Goal: Information Seeking & Learning: Learn about a topic

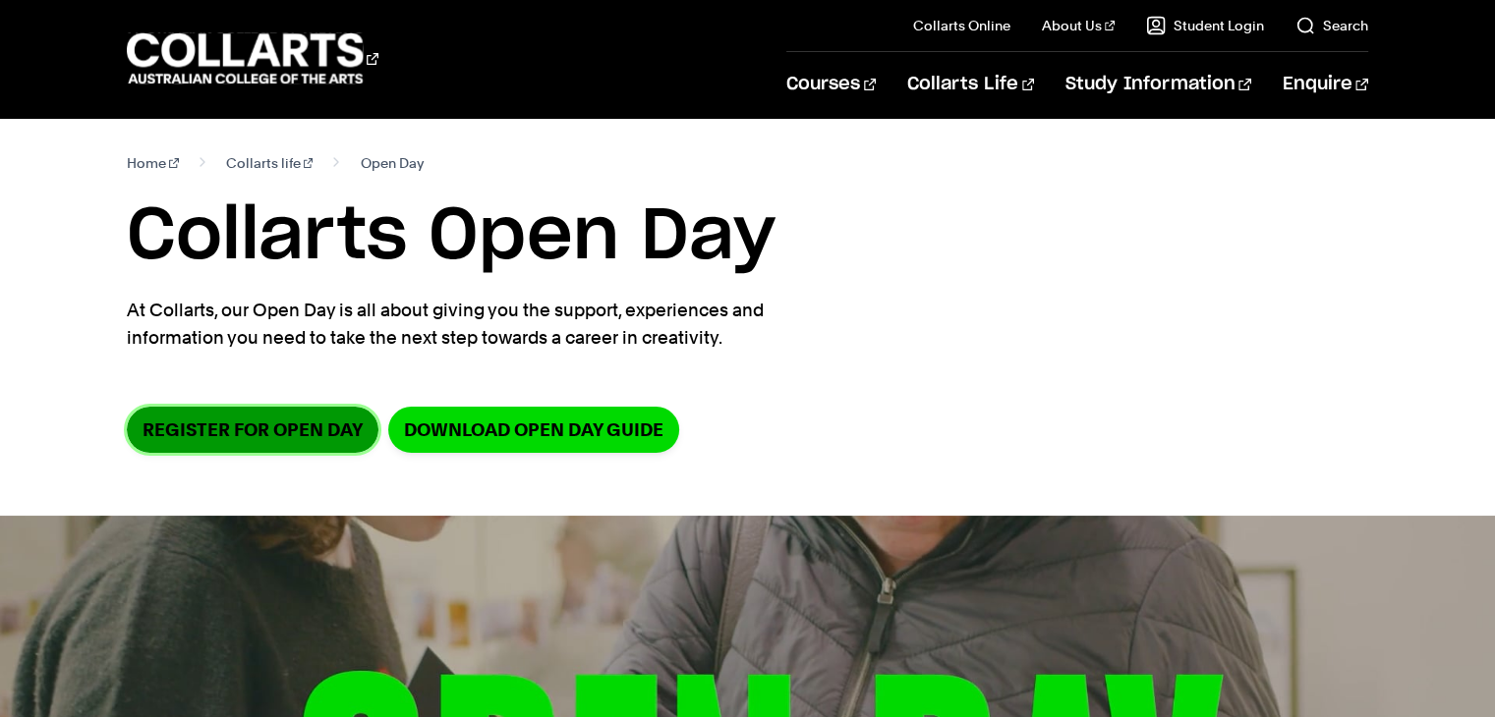
click at [319, 442] on link "Register for Open Day" at bounding box center [253, 430] width 252 height 46
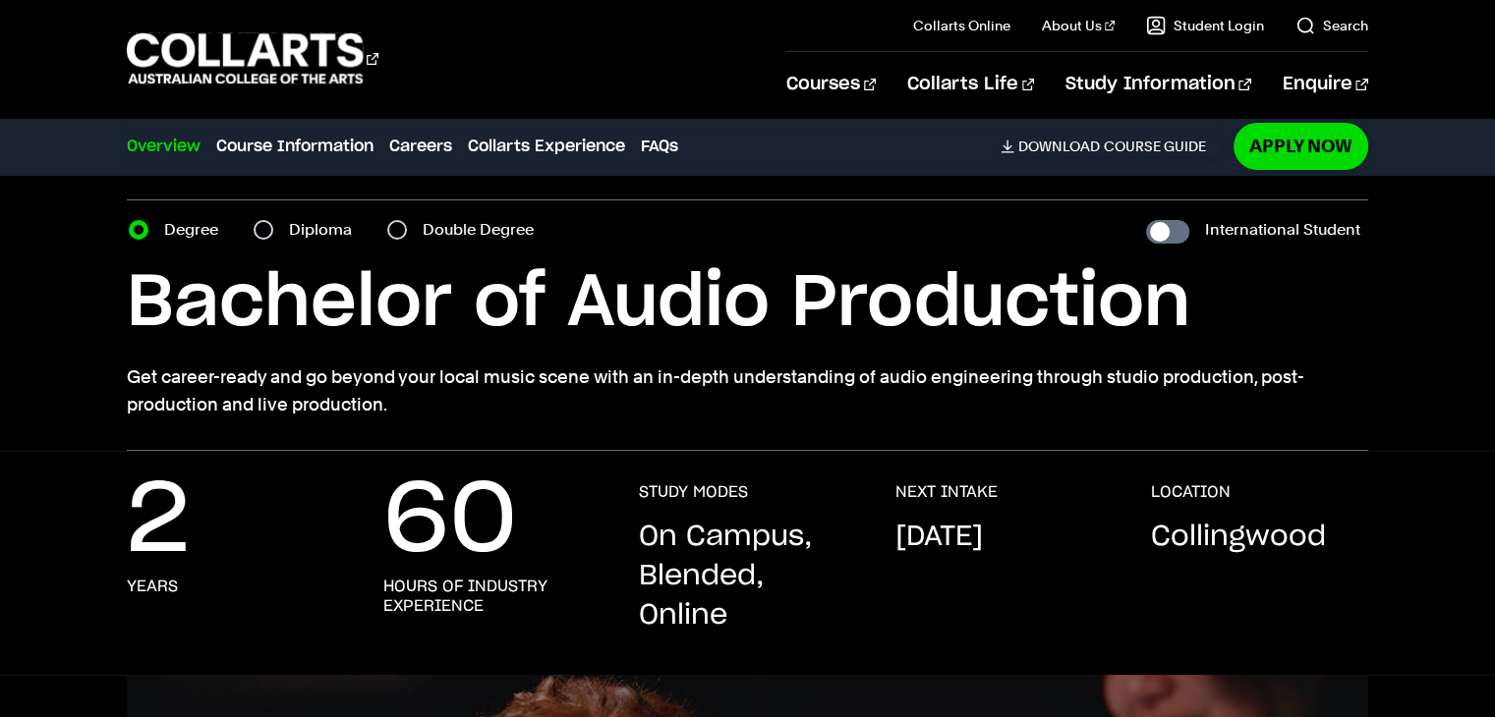
scroll to position [51, 0]
click at [320, 229] on label "Diploma" at bounding box center [326, 229] width 75 height 28
click at [273, 229] on input "Diploma" at bounding box center [264, 229] width 20 height 20
radio input "true"
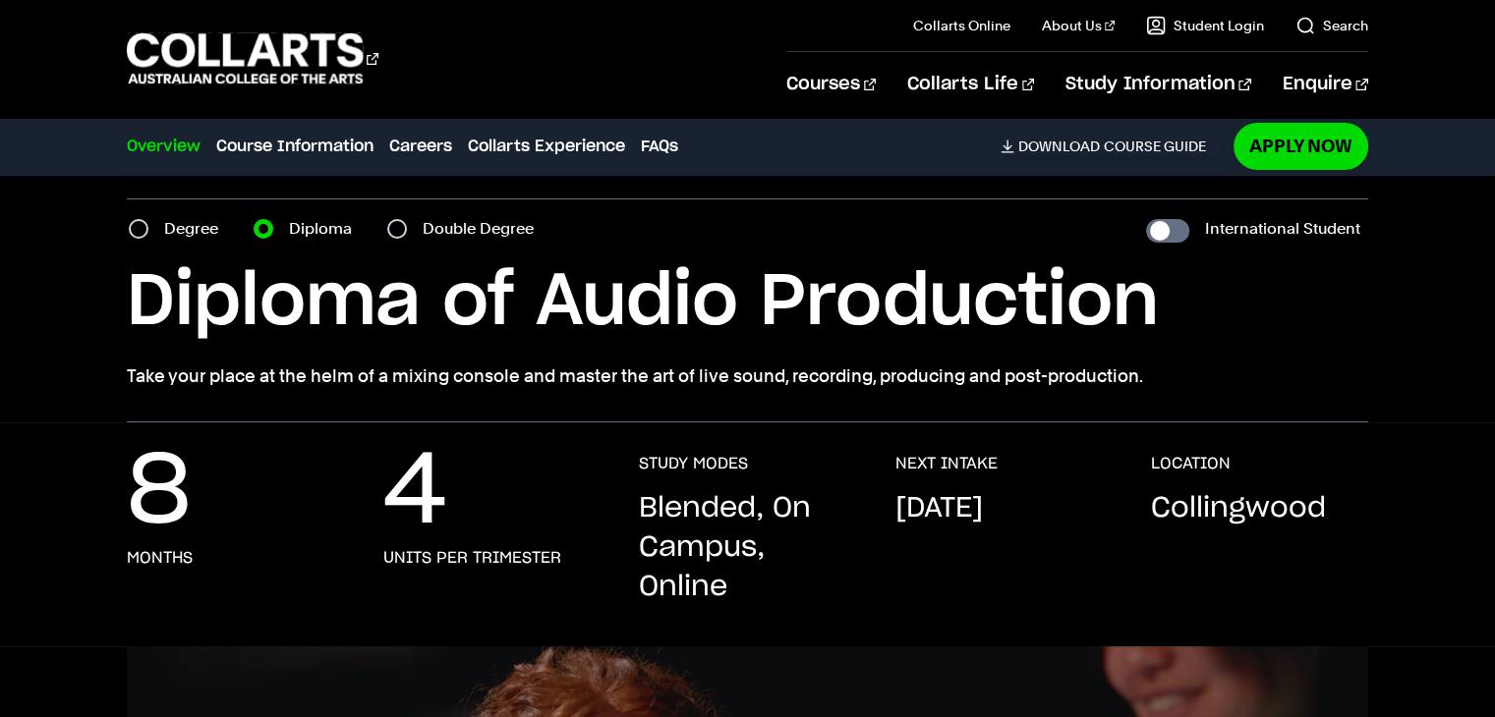
click at [213, 227] on label "Degree" at bounding box center [197, 229] width 66 height 28
click at [148, 227] on input "Degree" at bounding box center [139, 229] width 20 height 20
radio input "true"
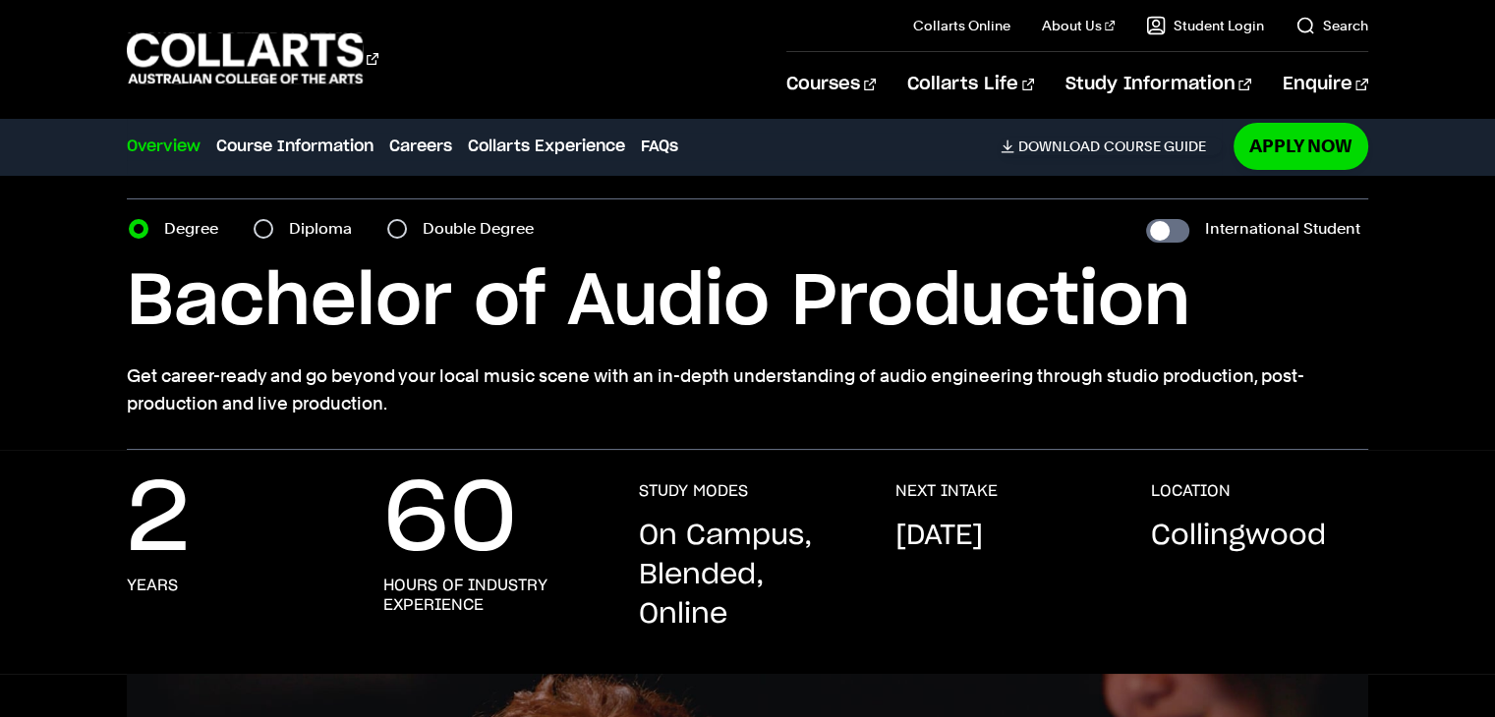
click at [417, 224] on div "Double Degree" at bounding box center [466, 229] width 158 height 28
click at [405, 227] on input "Double Degree" at bounding box center [397, 229] width 20 height 20
radio input "true"
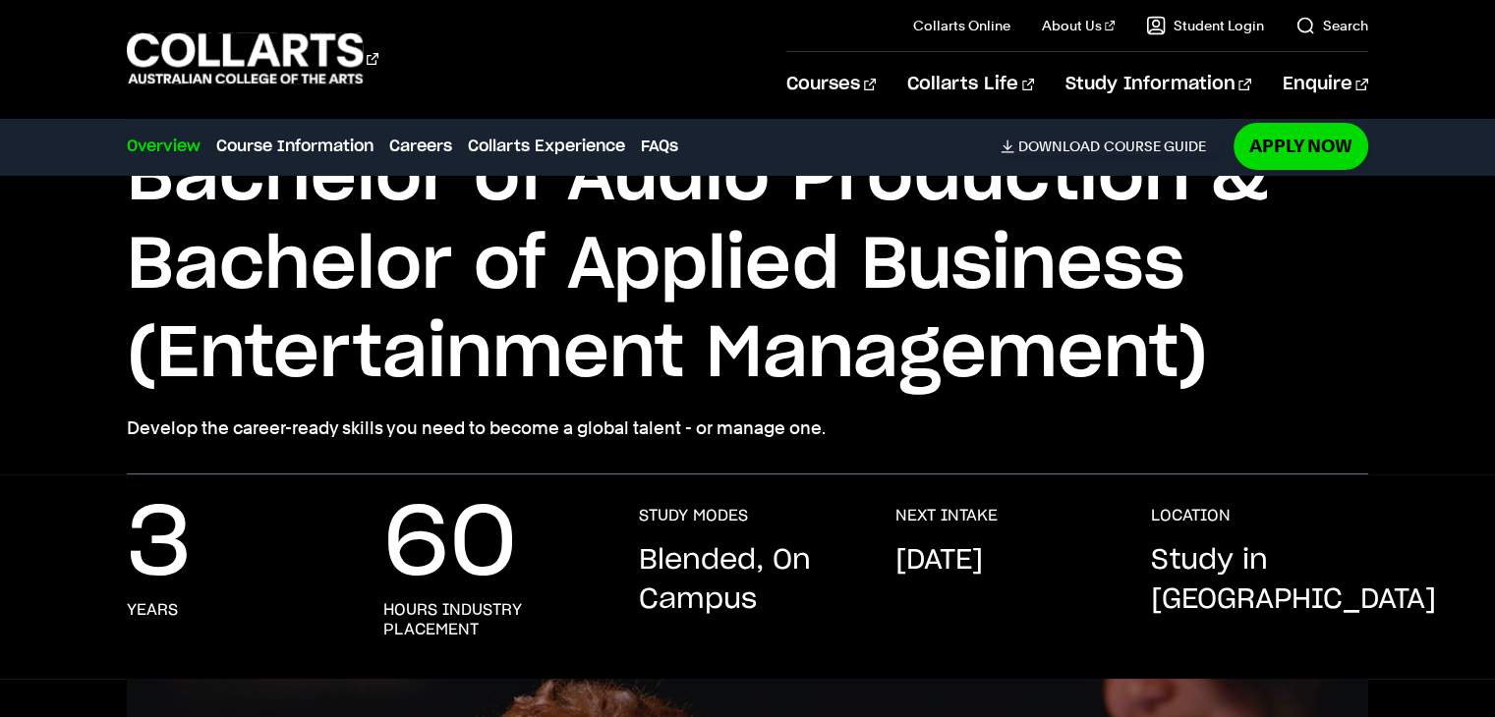
scroll to position [177, 0]
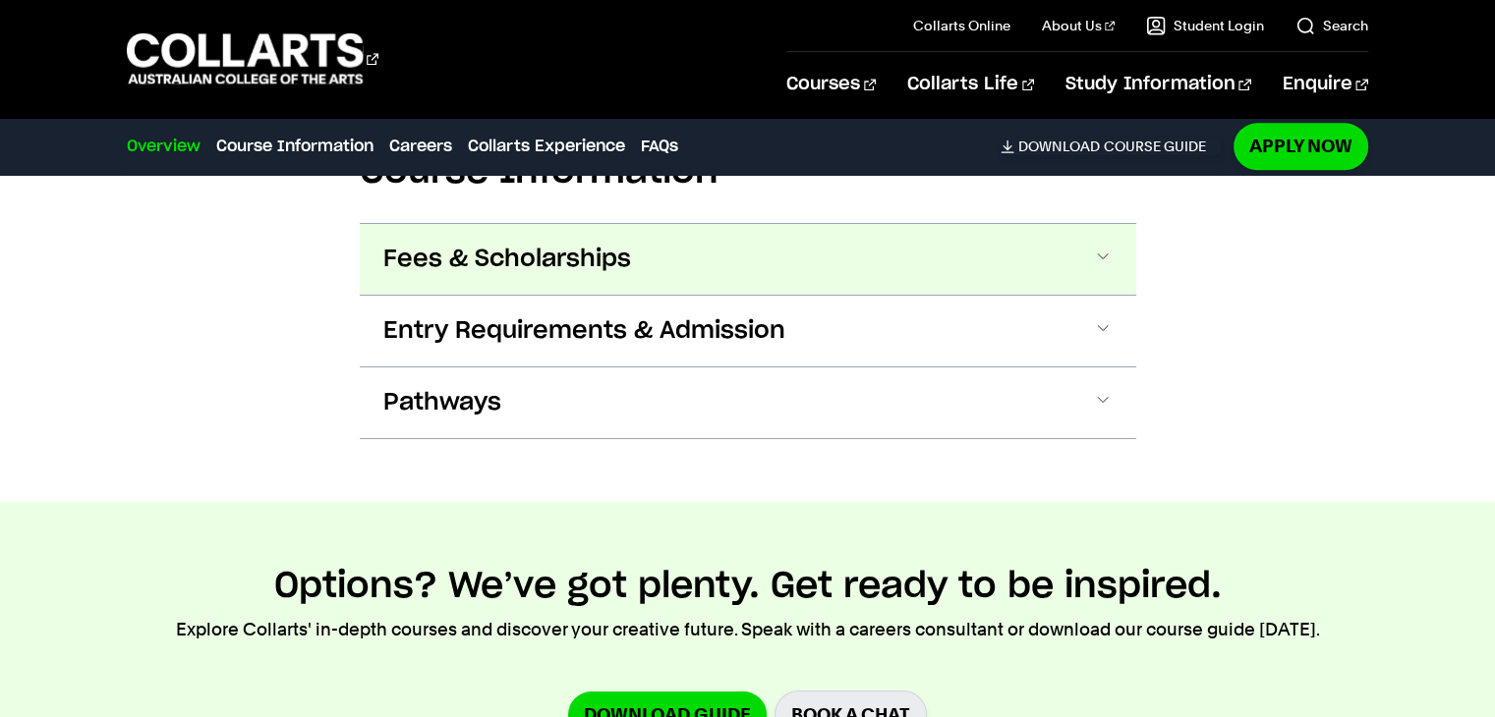
click at [0, 0] on span "Fees & Scholarships" at bounding box center [0, 0] width 0 height 0
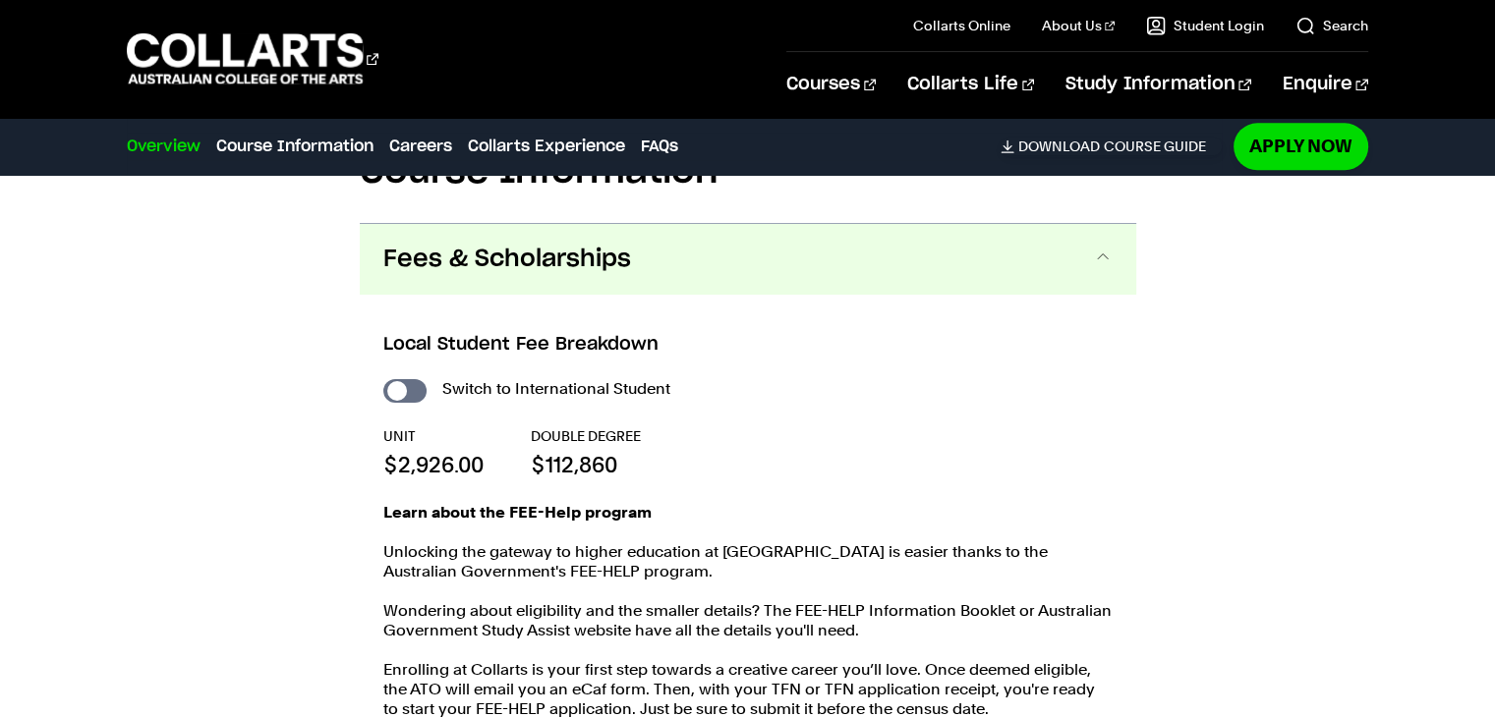
scroll to position [2159, 0]
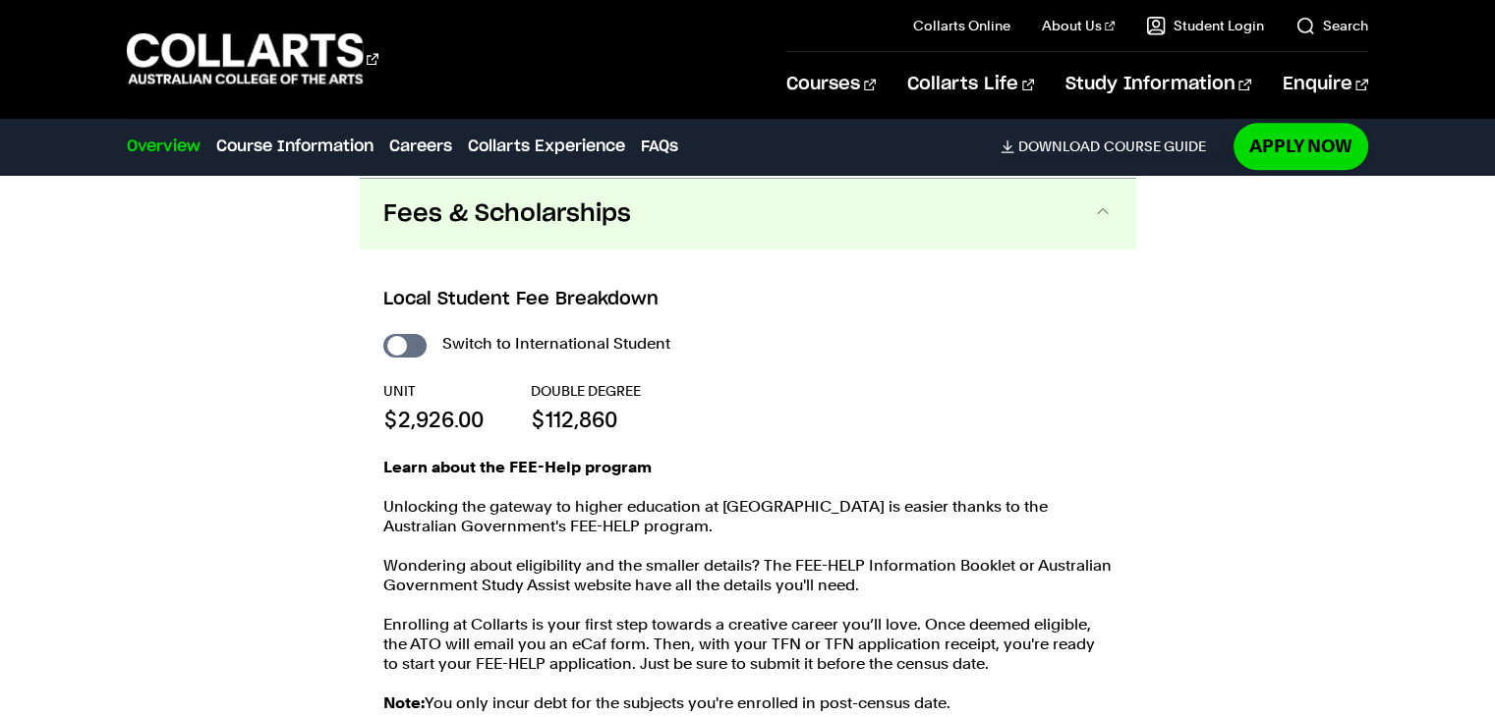
click at [503, 214] on span "Fees & Scholarships" at bounding box center [507, 214] width 248 height 31
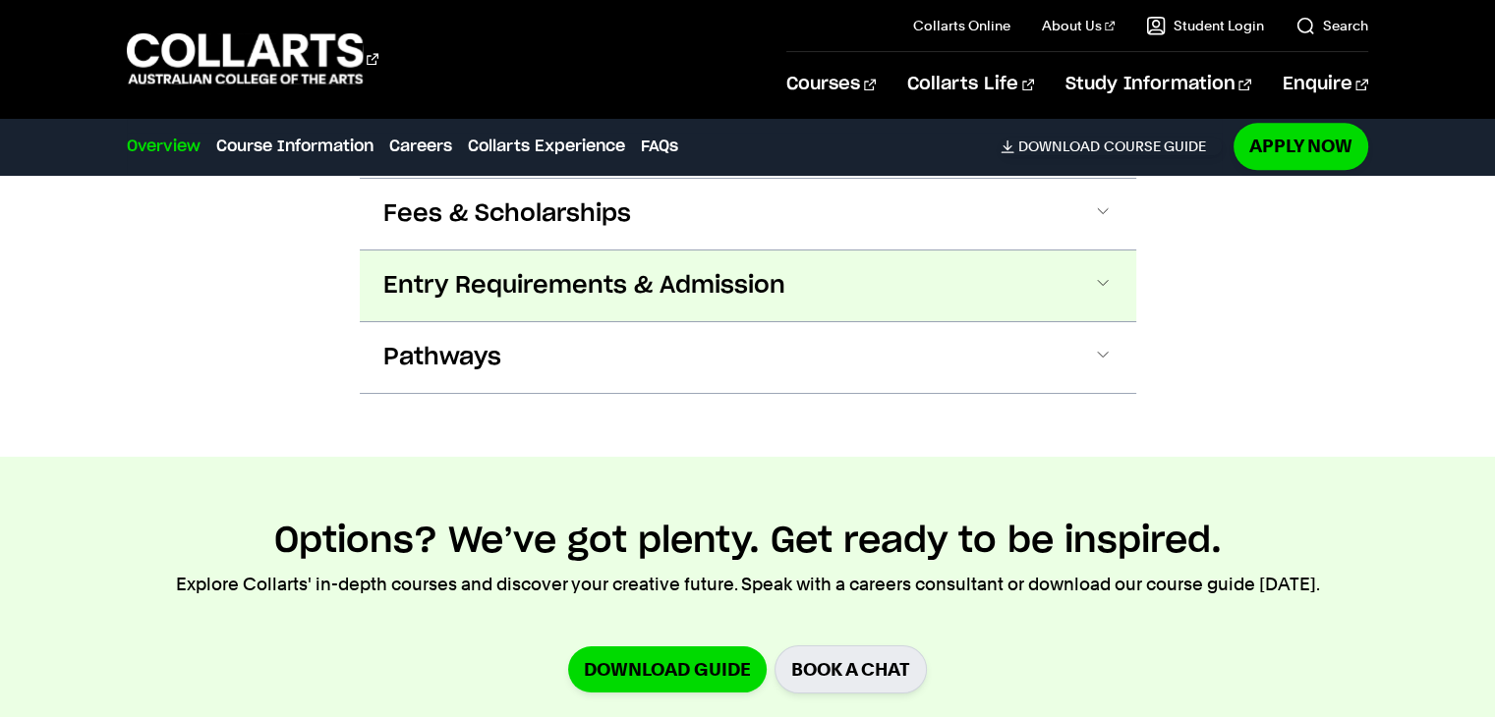
click at [0, 0] on span "Entry Requirements & Admission" at bounding box center [0, 0] width 0 height 0
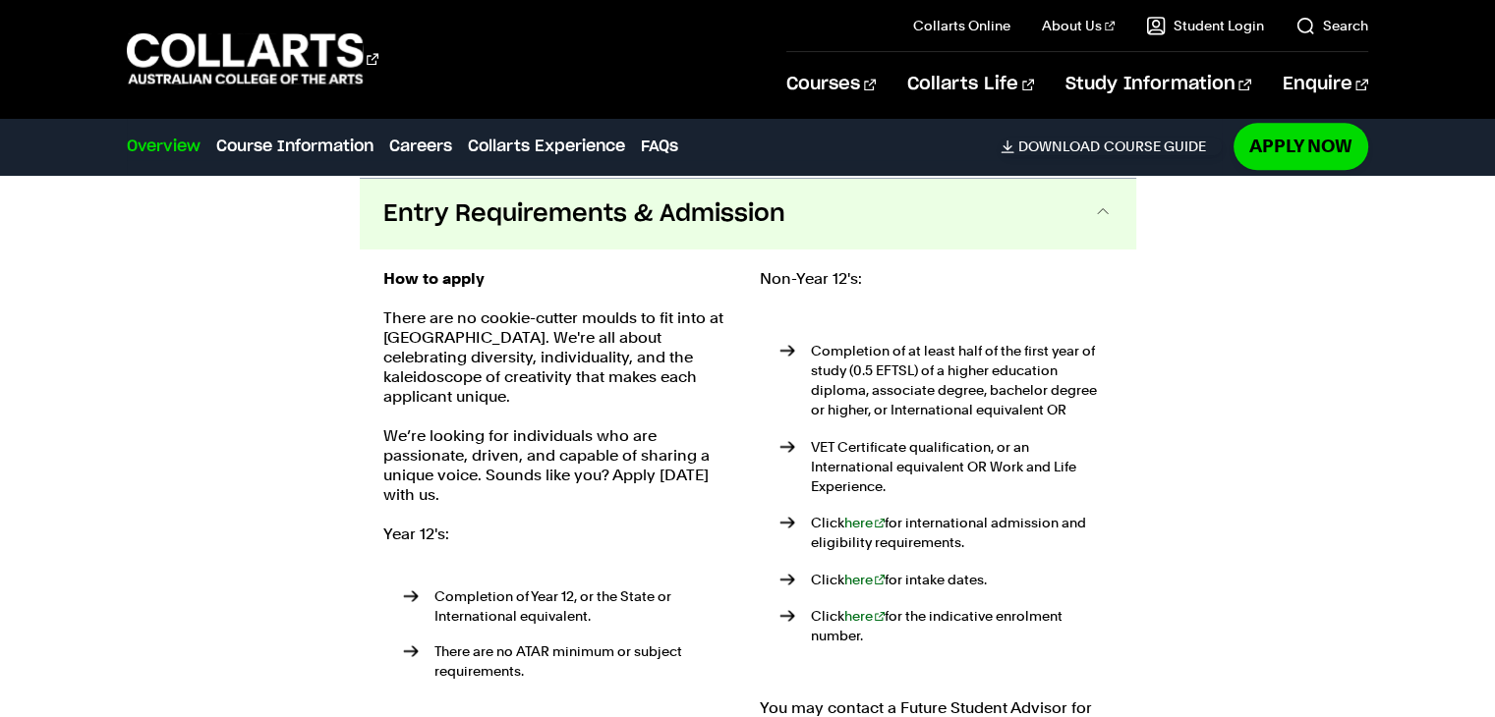
click at [537, 217] on span "Entry Requirements & Admission" at bounding box center [584, 214] width 402 height 31
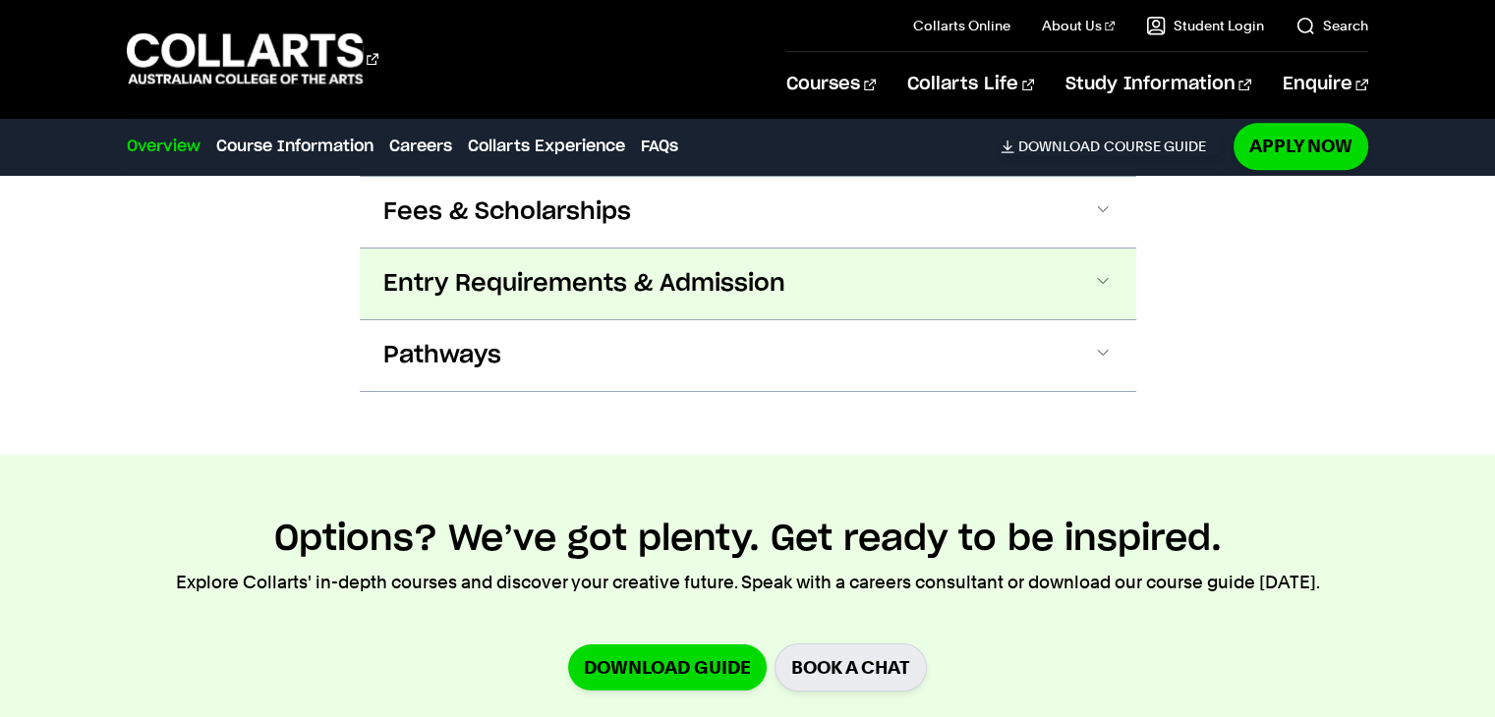
click at [0, 0] on span "Fees & Scholarships" at bounding box center [0, 0] width 0 height 0
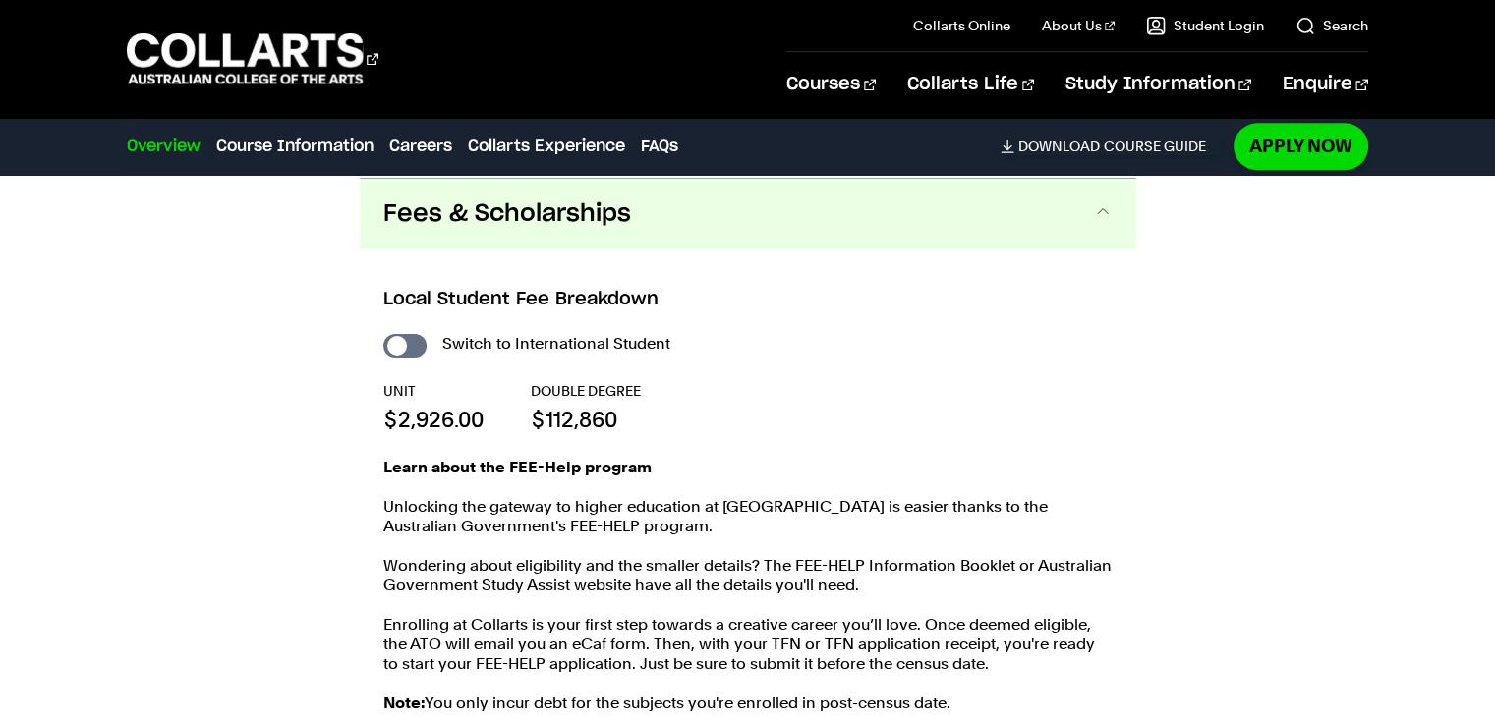
click at [550, 213] on span "Fees & Scholarships" at bounding box center [507, 214] width 248 height 31
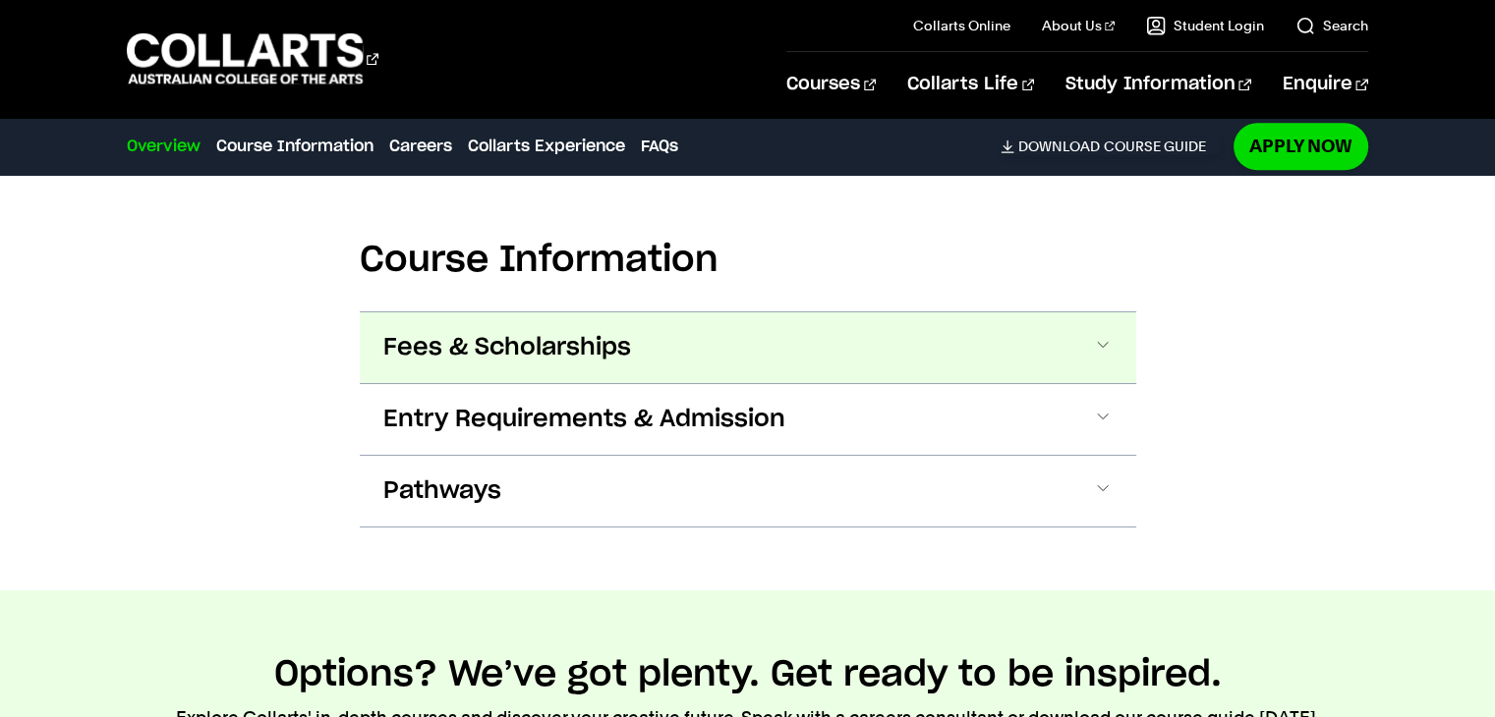
click at [0, 0] on button "Fees & Scholarships" at bounding box center [0, 0] width 0 height 0
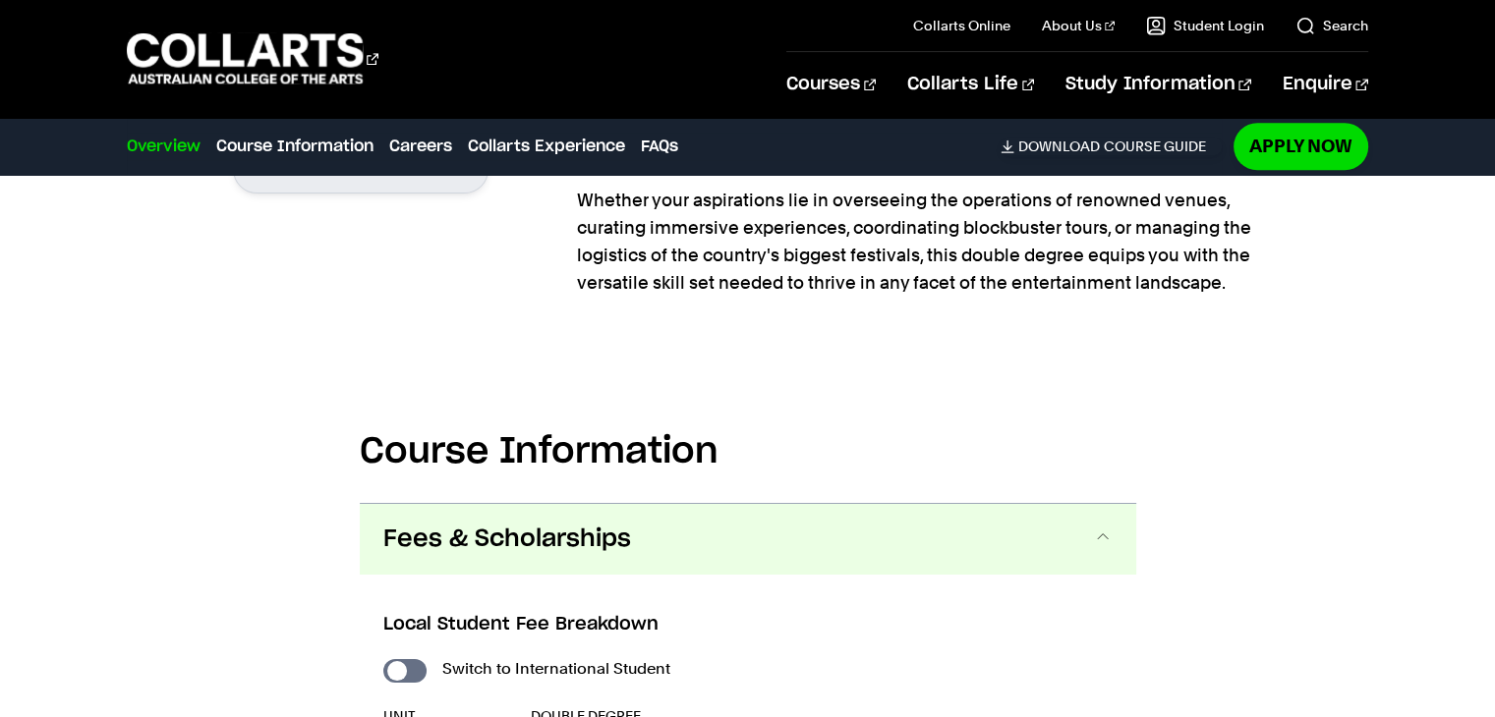
click at [644, 549] on button "Fees & Scholarships" at bounding box center [748, 539] width 776 height 71
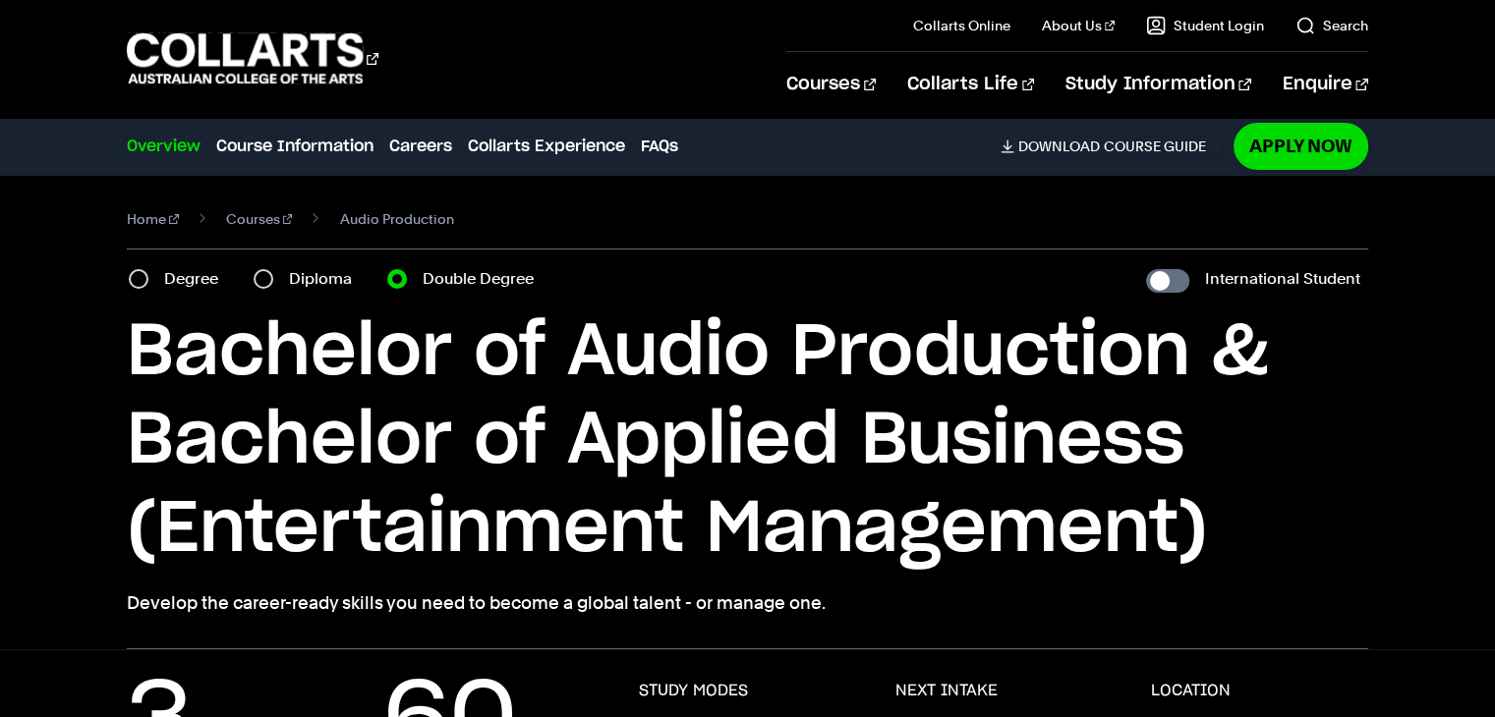
scroll to position [0, 0]
click at [183, 295] on section "Home Courses Audio Production Course variant Degree Diploma Double Degree Inter…" at bounding box center [747, 413] width 1240 height 476
click at [165, 296] on section "Home Courses Audio Production Course variant Degree Diploma Double Degree Inter…" at bounding box center [747, 413] width 1240 height 476
click at [159, 293] on div "Degree" at bounding box center [179, 280] width 101 height 28
click at [143, 288] on input "Degree" at bounding box center [139, 280] width 20 height 20
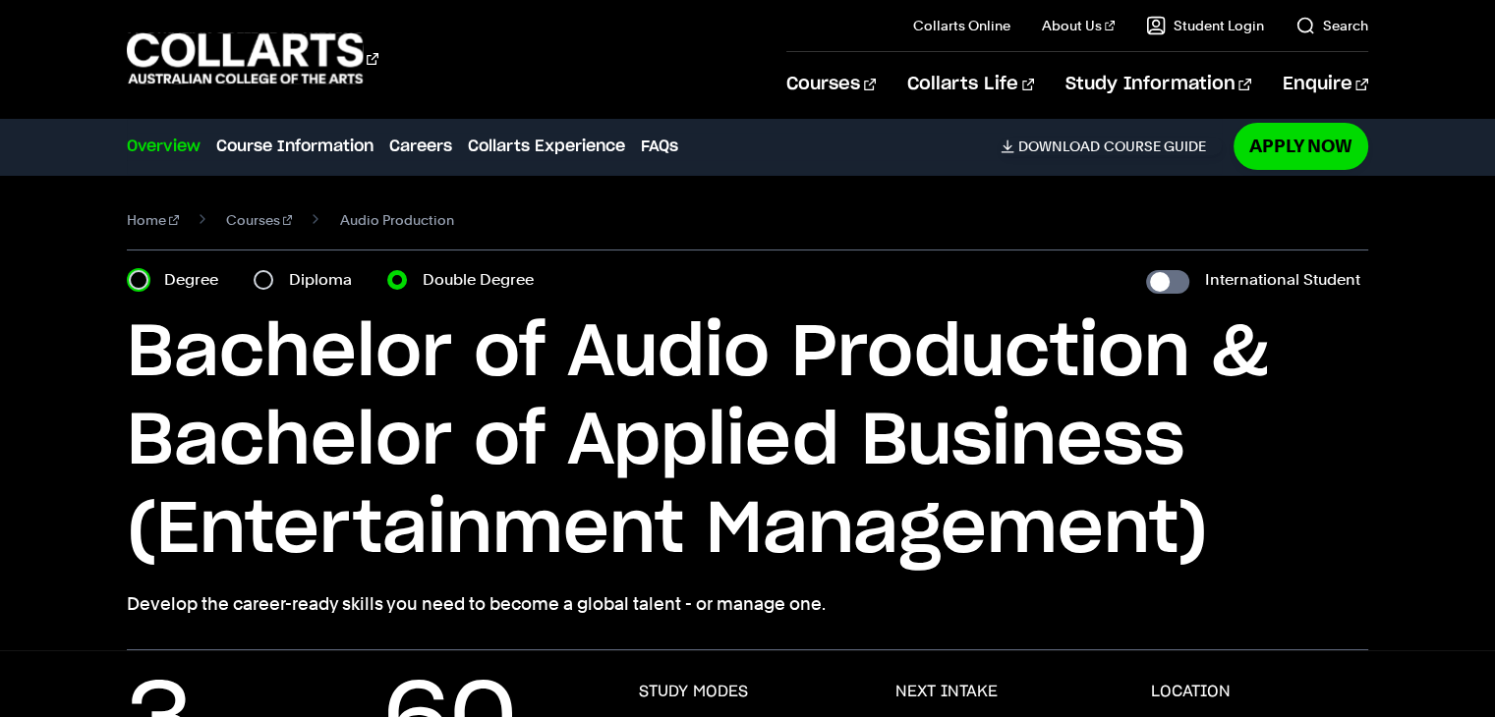
radio input "true"
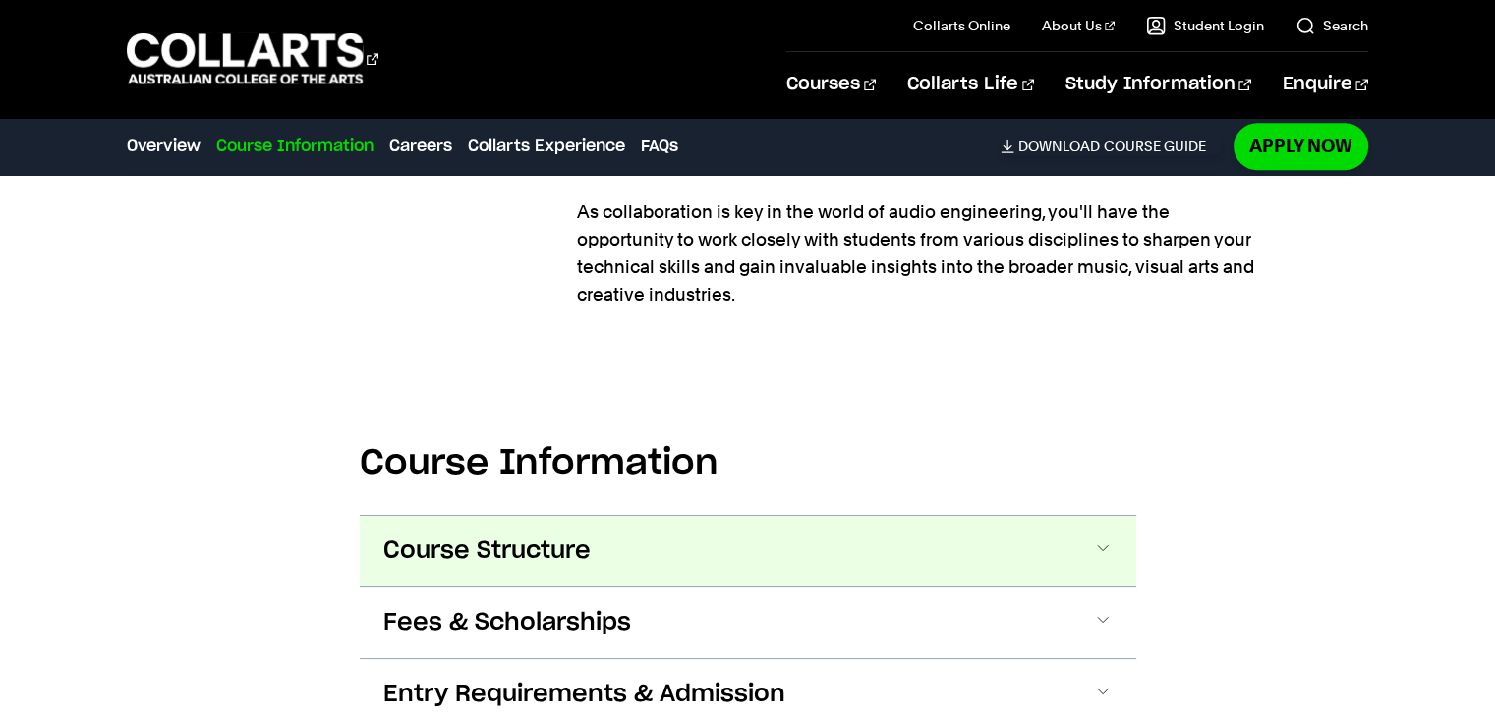
click at [627, 540] on button "Course Structure" at bounding box center [748, 551] width 776 height 71
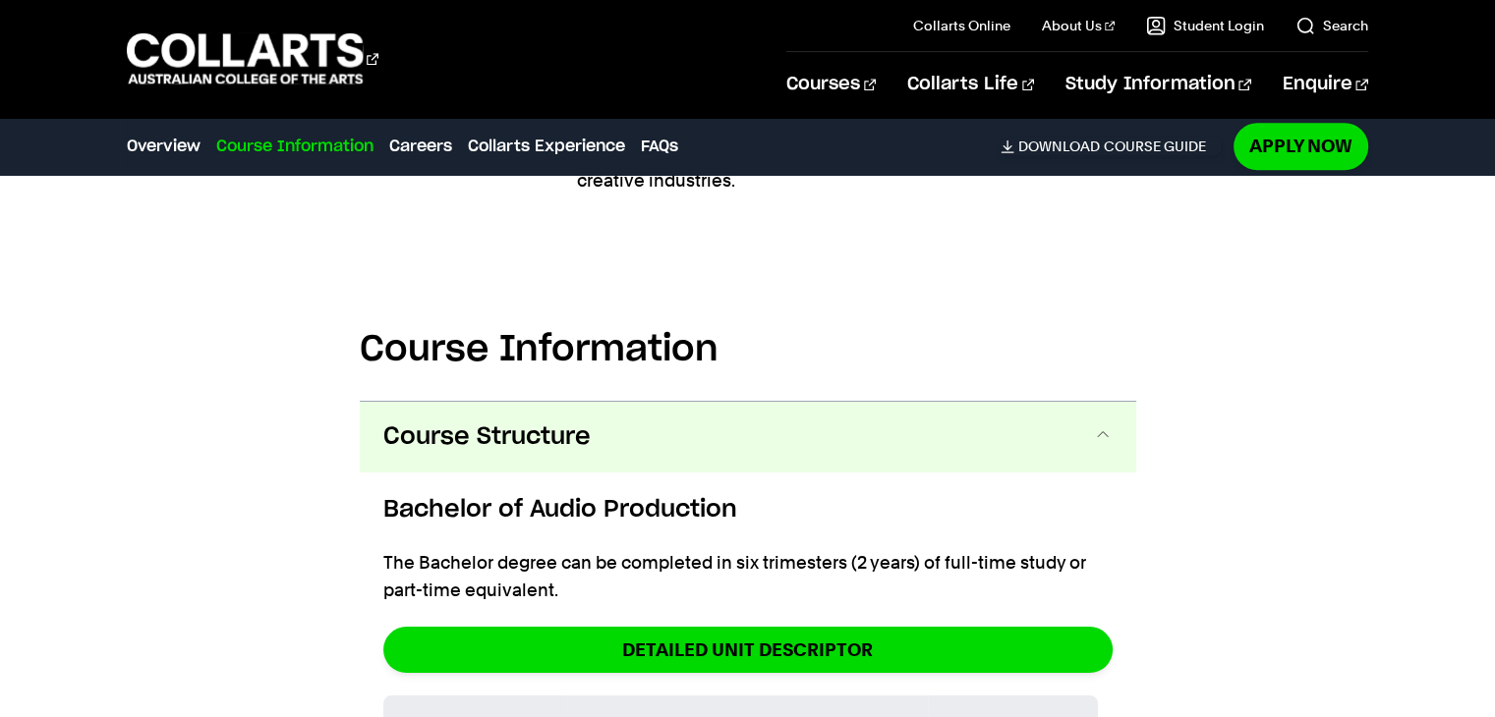
scroll to position [1860, 0]
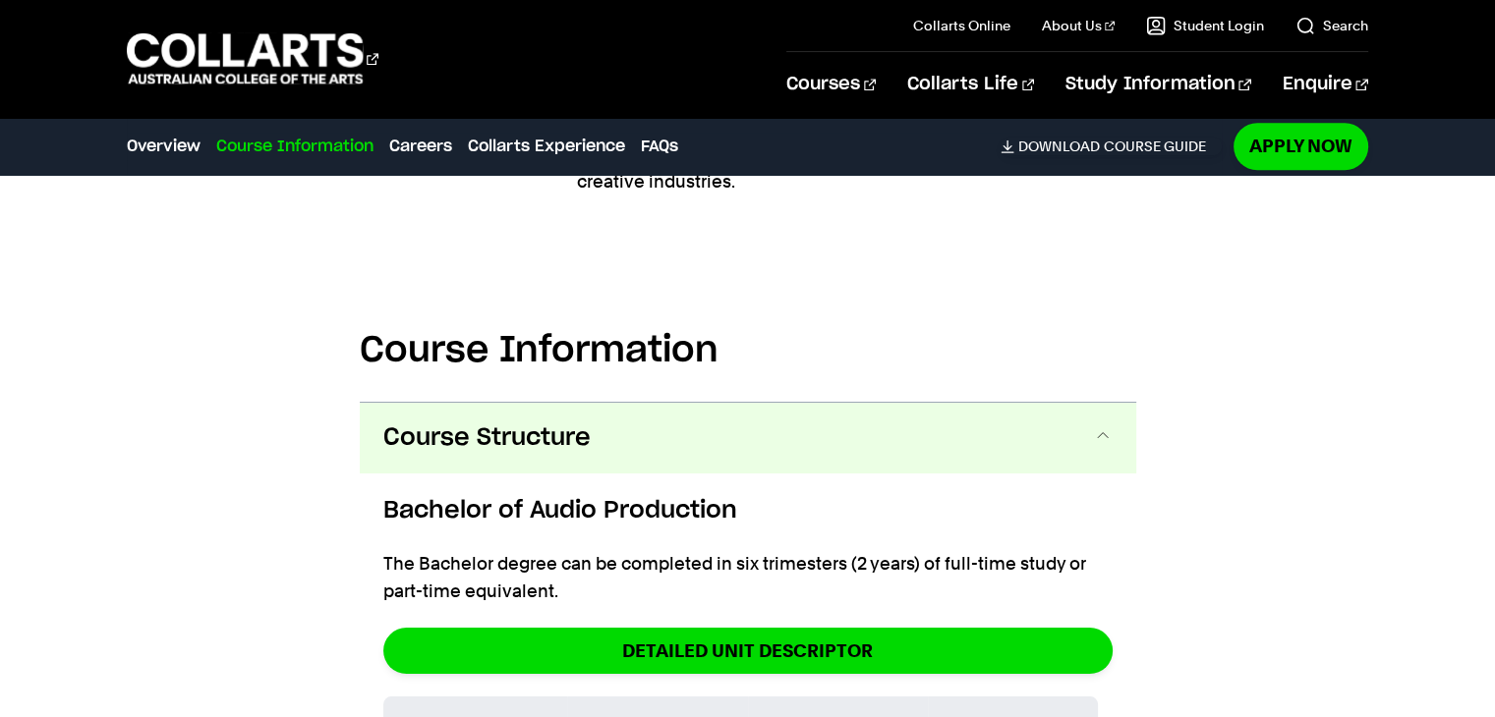
click at [593, 441] on button "Course Structure" at bounding box center [748, 438] width 776 height 71
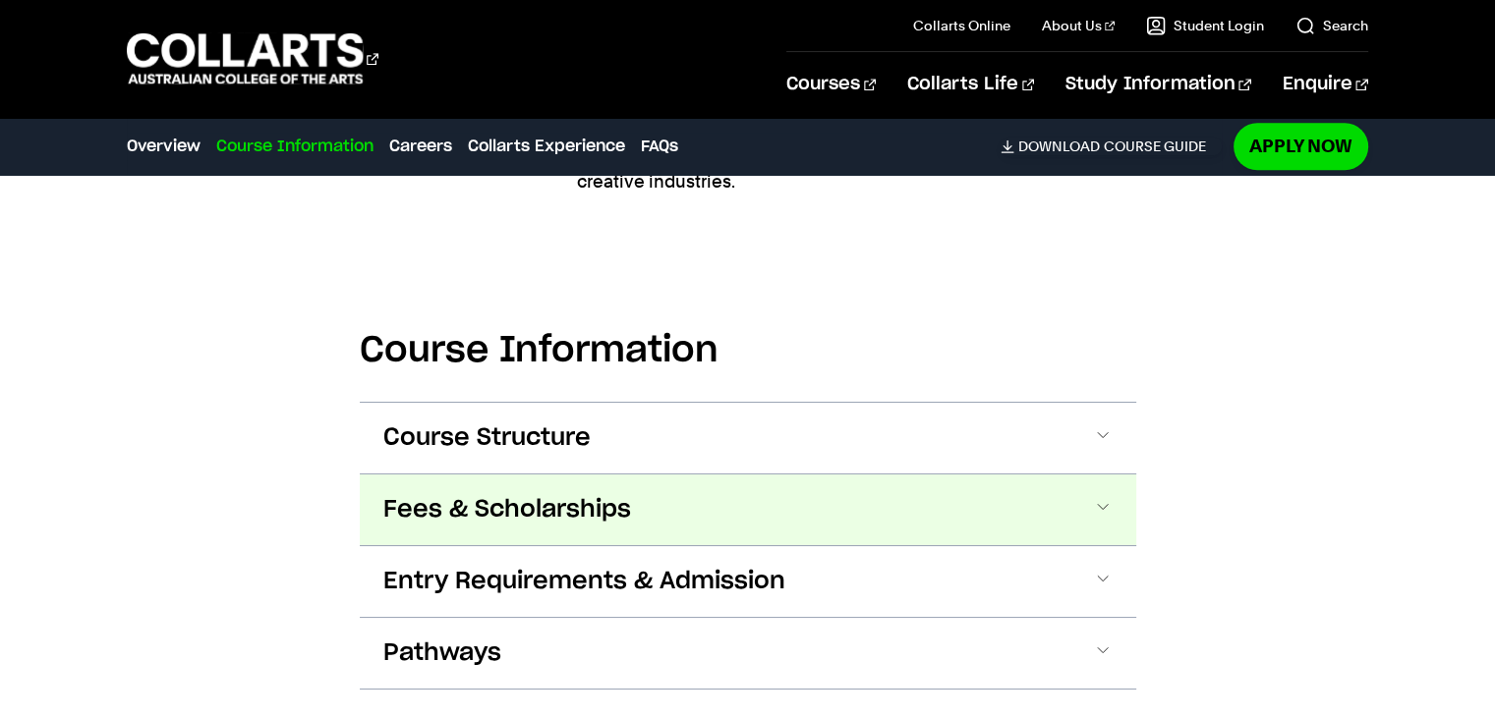
click at [580, 477] on button "Fees & Scholarships" at bounding box center [748, 510] width 776 height 71
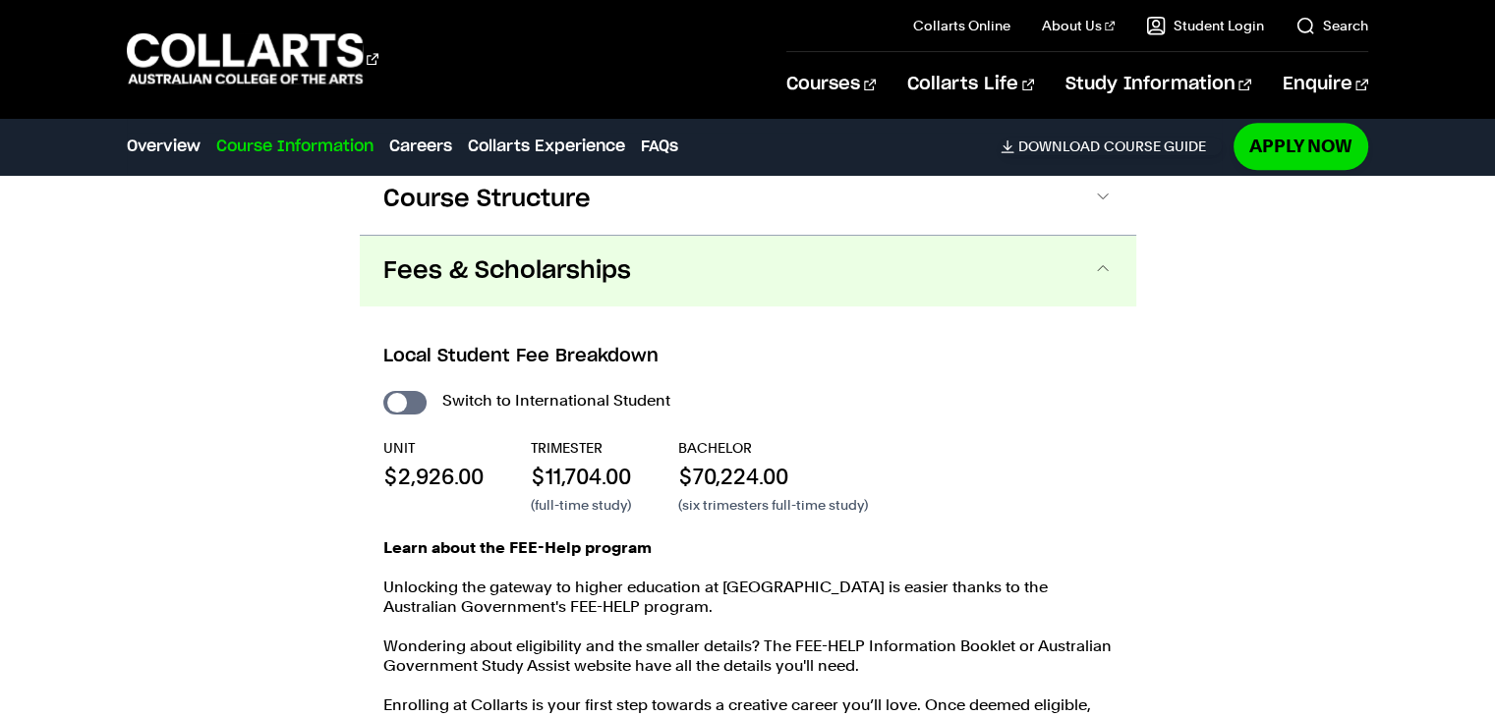
scroll to position [2101, 0]
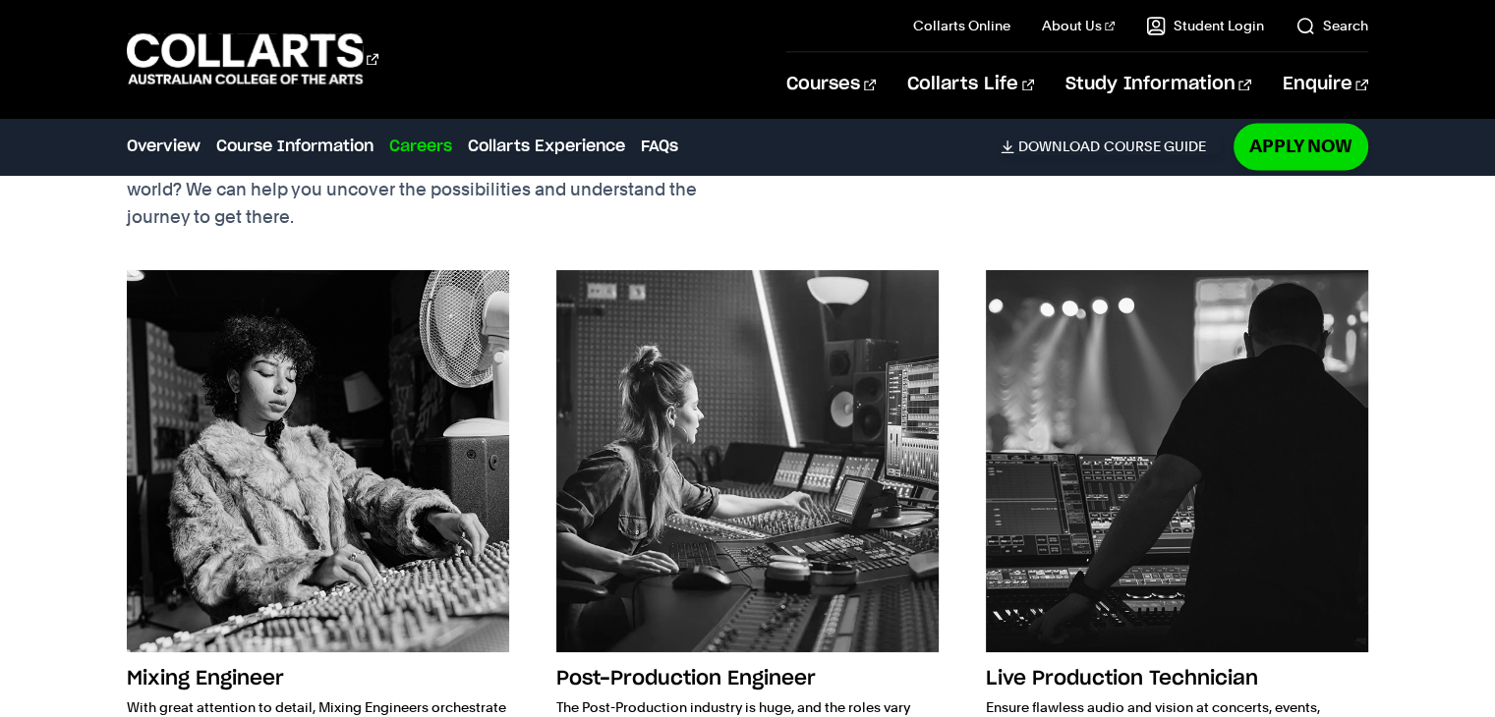
drag, startPoint x: 379, startPoint y: 353, endPoint x: 605, endPoint y: 329, distance: 227.3
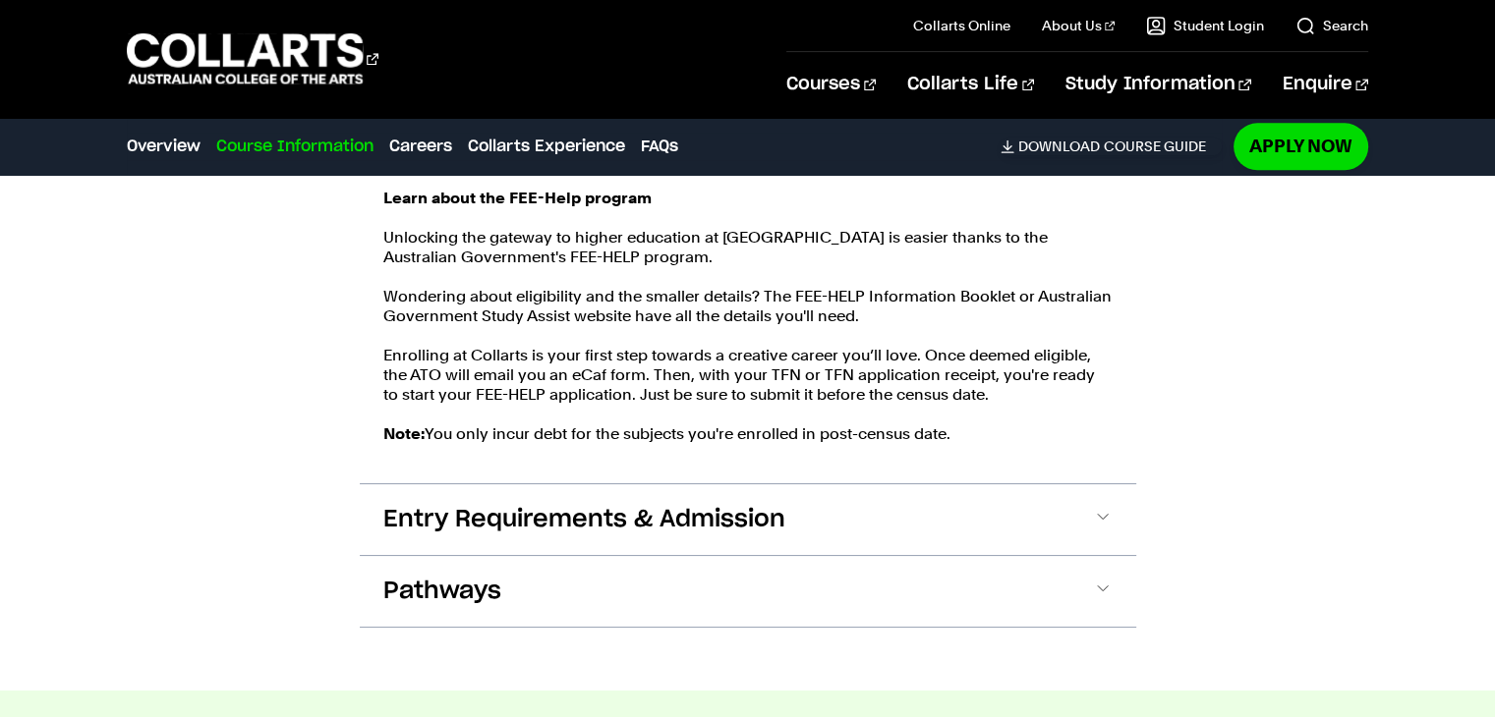
scroll to position [2391, 0]
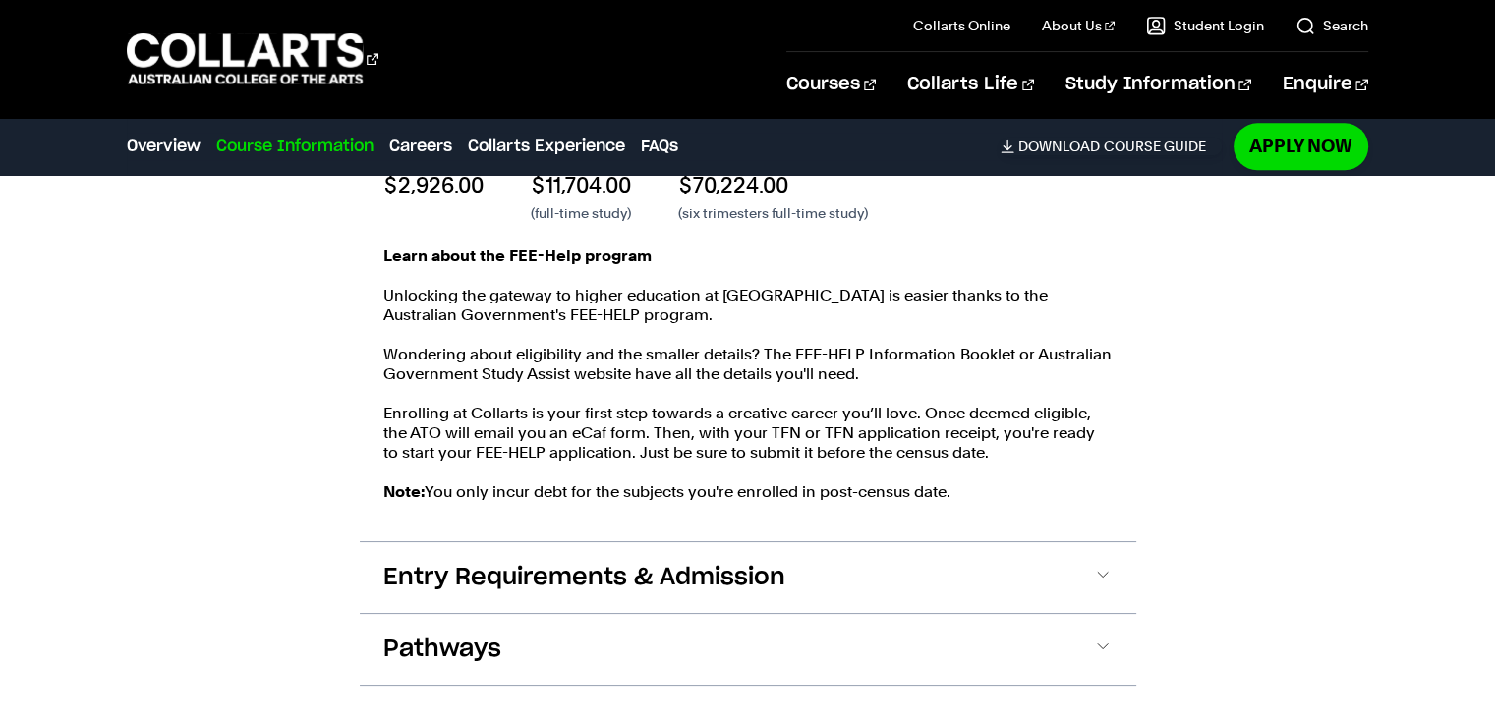
click at [625, 383] on div "Learn about the FEE-Help program Unlocking the gateway to higher education at […" at bounding box center [747, 384] width 729 height 275
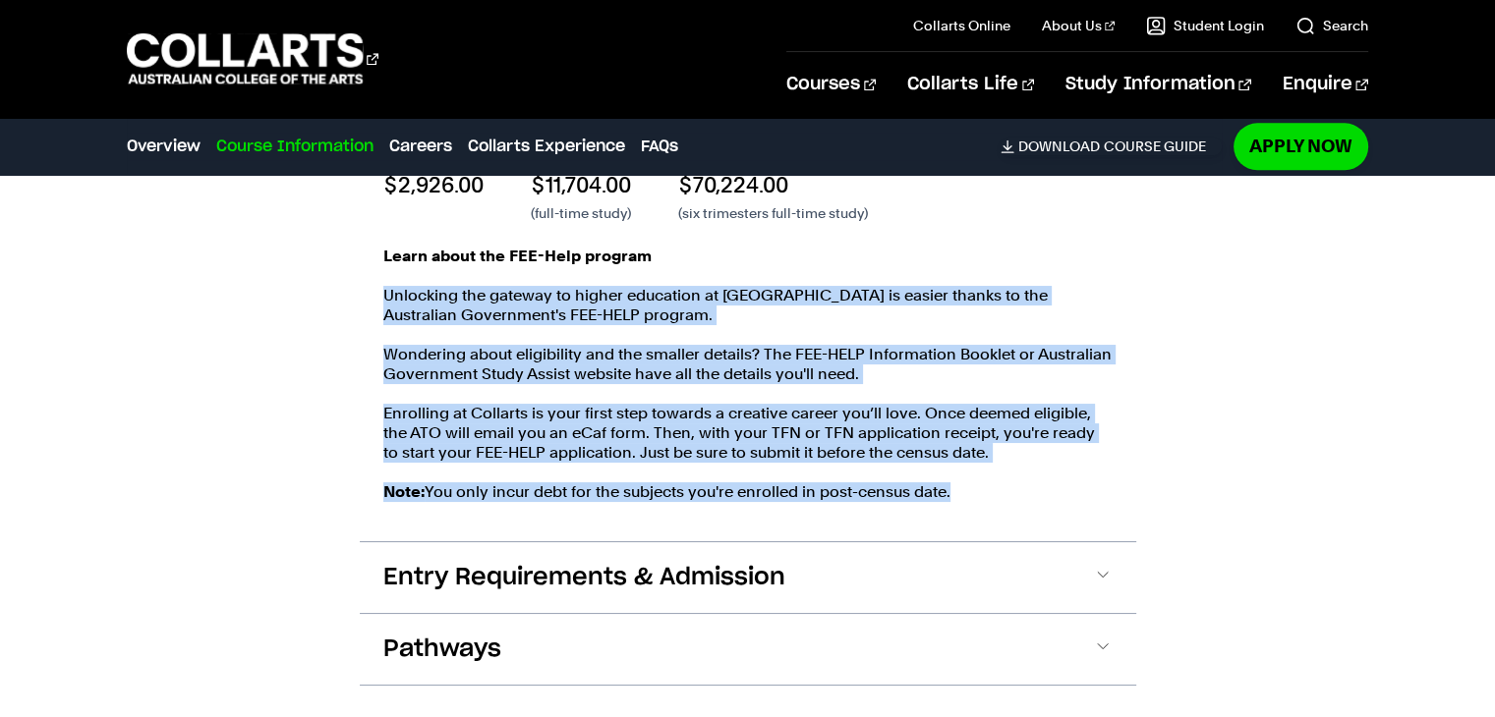
drag, startPoint x: 1028, startPoint y: 490, endPoint x: 378, endPoint y: 269, distance: 686.2
click at [378, 269] on div "Local Student Fee Breakdown Switch to International Student UNIT $2,926.00 TRIM…" at bounding box center [748, 278] width 776 height 527
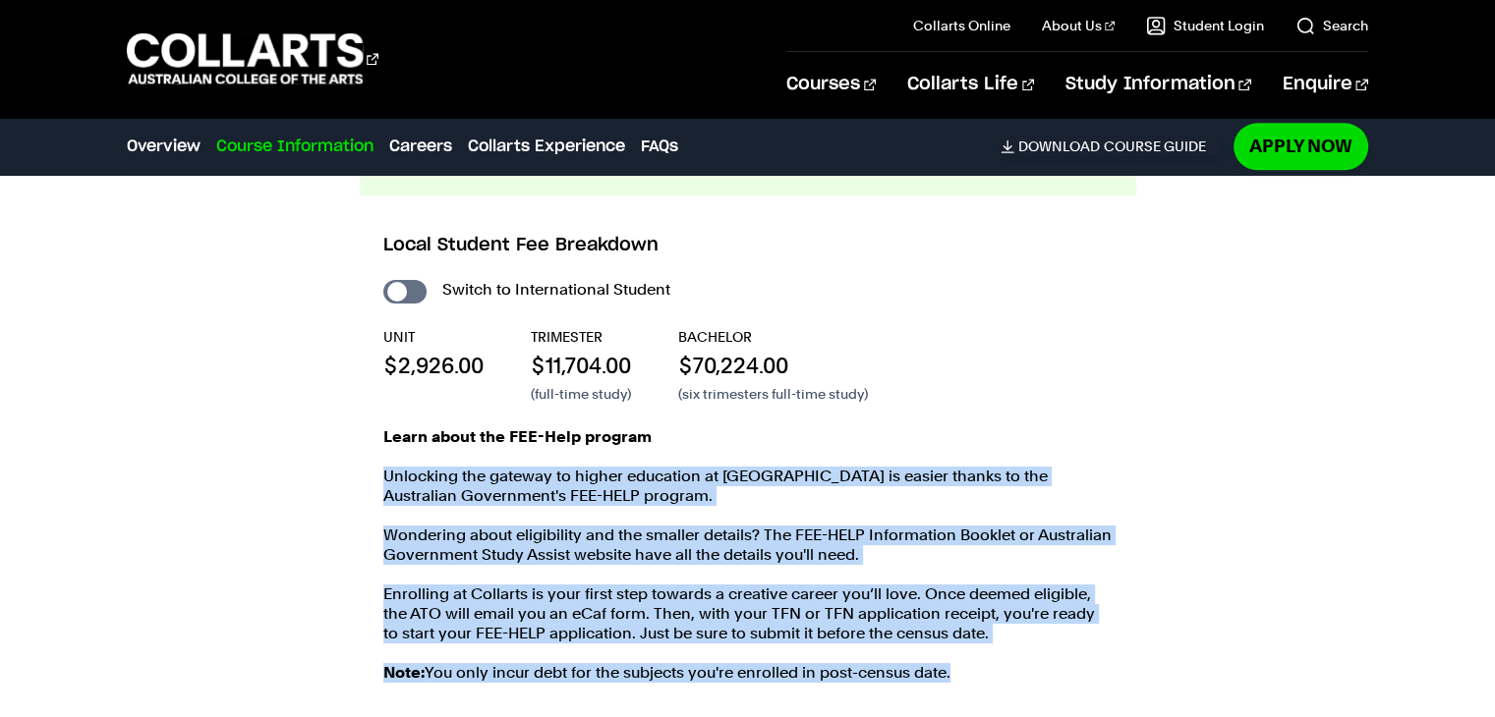
scroll to position [2209, 0]
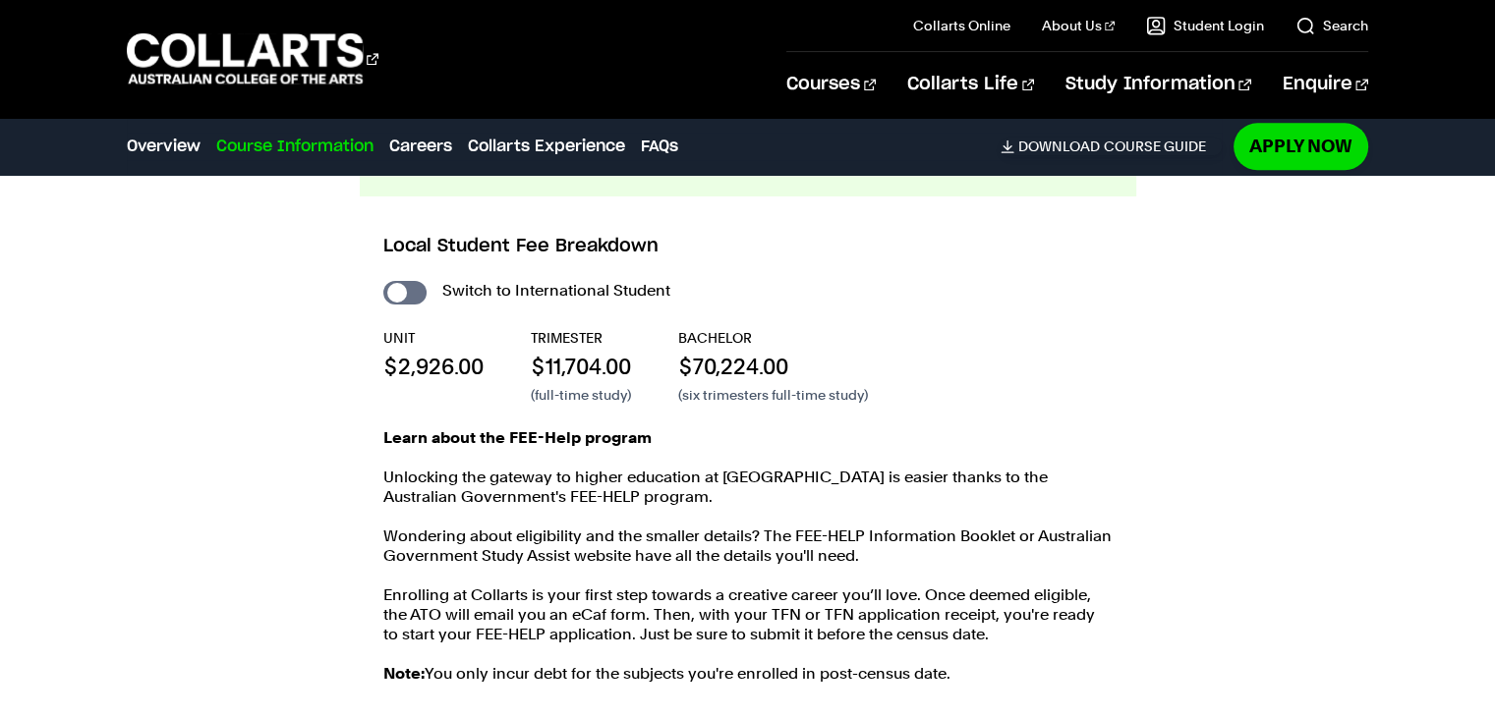
click at [261, 288] on div "Course Information Course Structure Bachelor of Audio Production The Bachelor d…" at bounding box center [747, 409] width 1495 height 1043
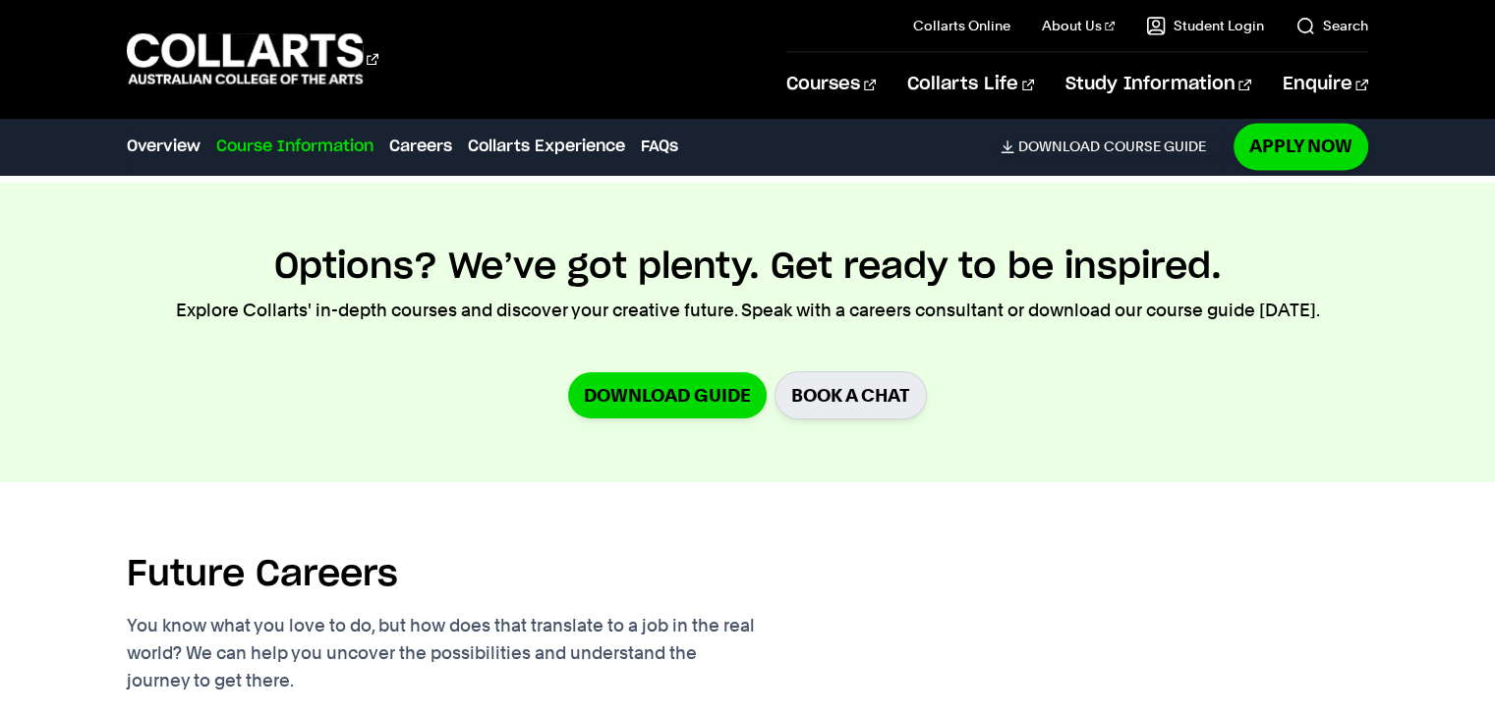
scroll to position [3040, 0]
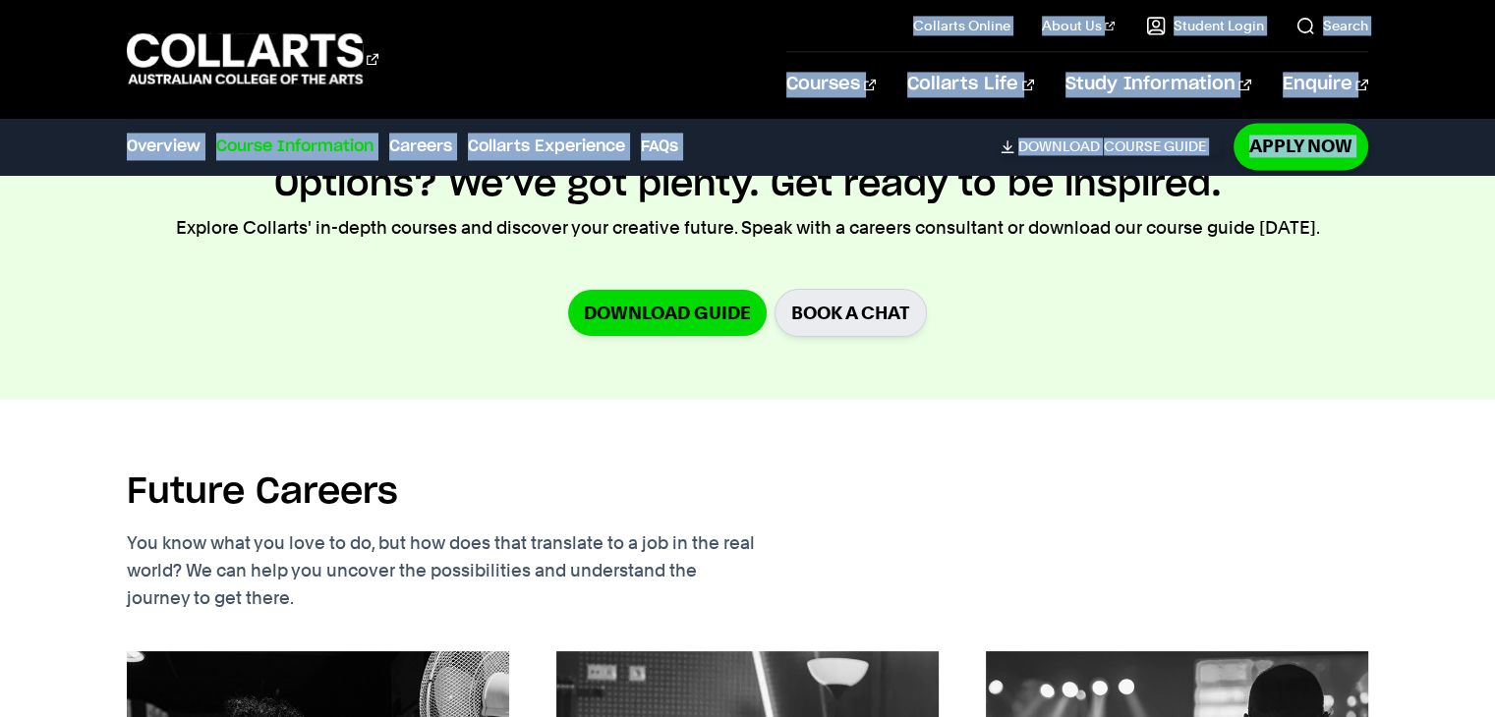
drag, startPoint x: 373, startPoint y: 445, endPoint x: 771, endPoint y: 180, distance: 478.4
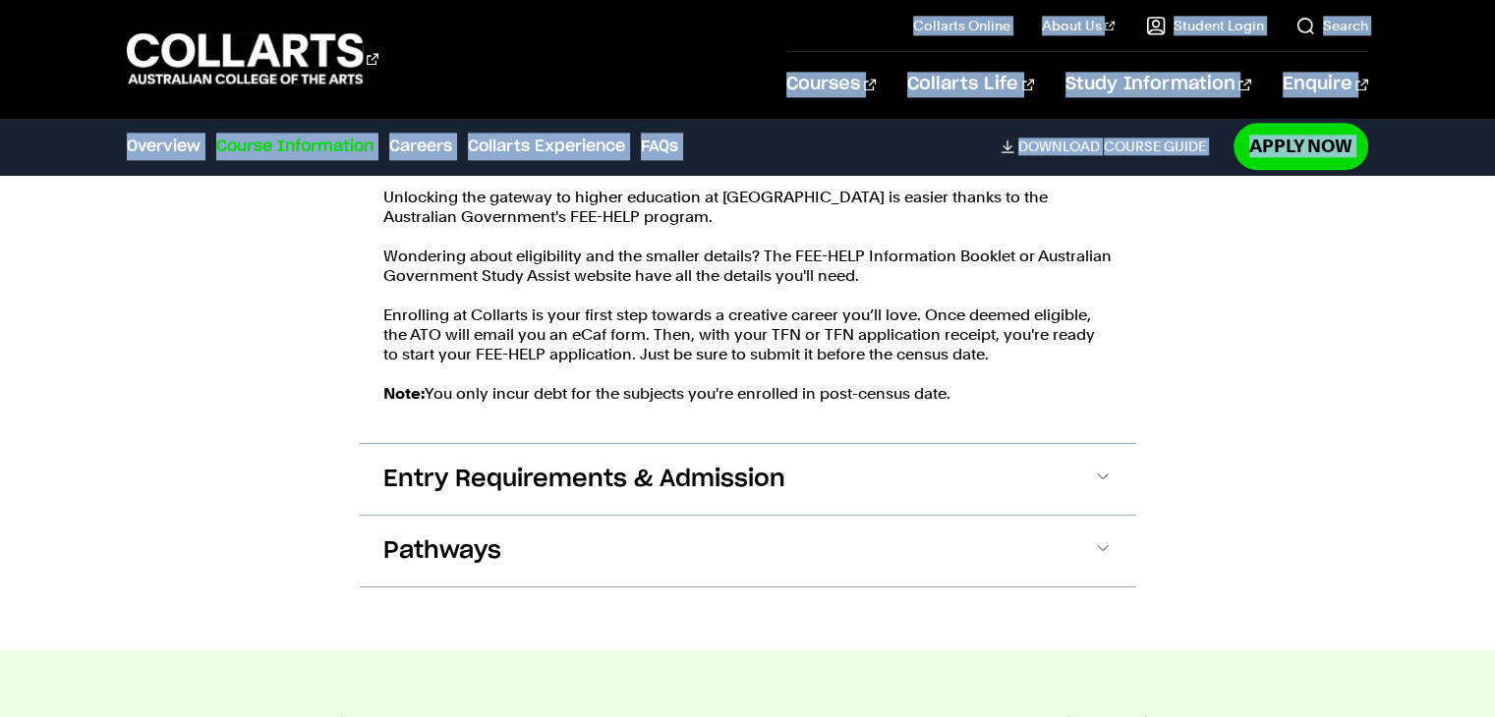
click at [667, 241] on div "Learn about the FEE-Help program Unlocking the gateway to higher education at […" at bounding box center [747, 285] width 729 height 275
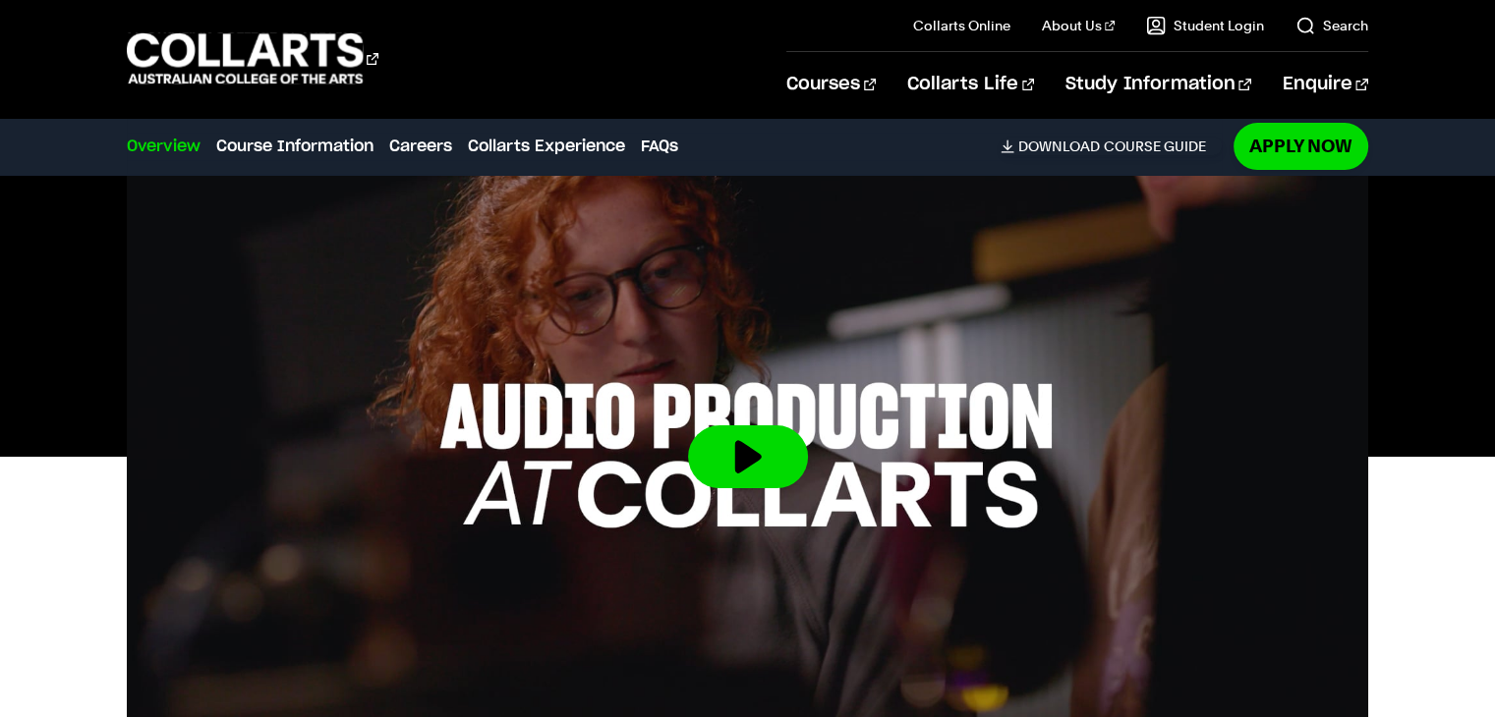
scroll to position [777, 0]
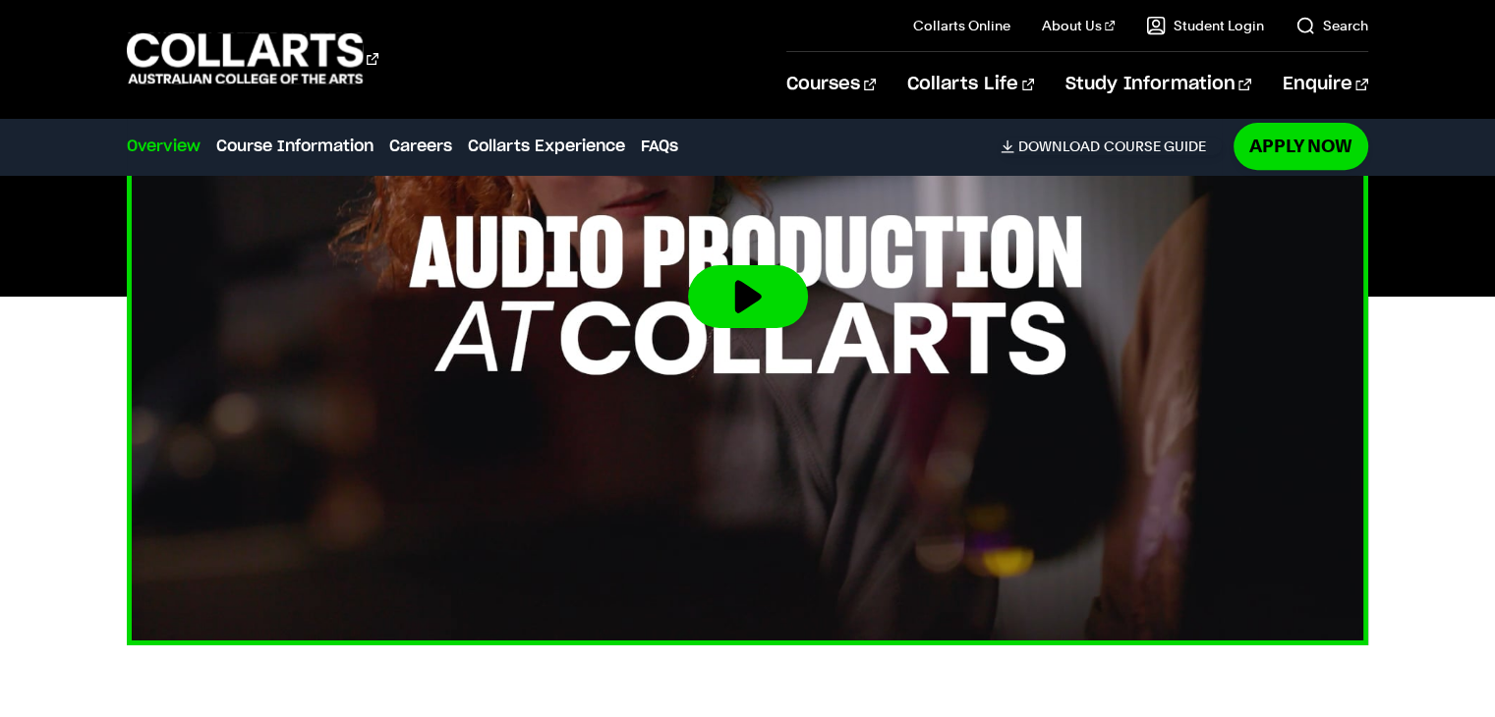
click at [747, 319] on button at bounding box center [748, 296] width 120 height 63
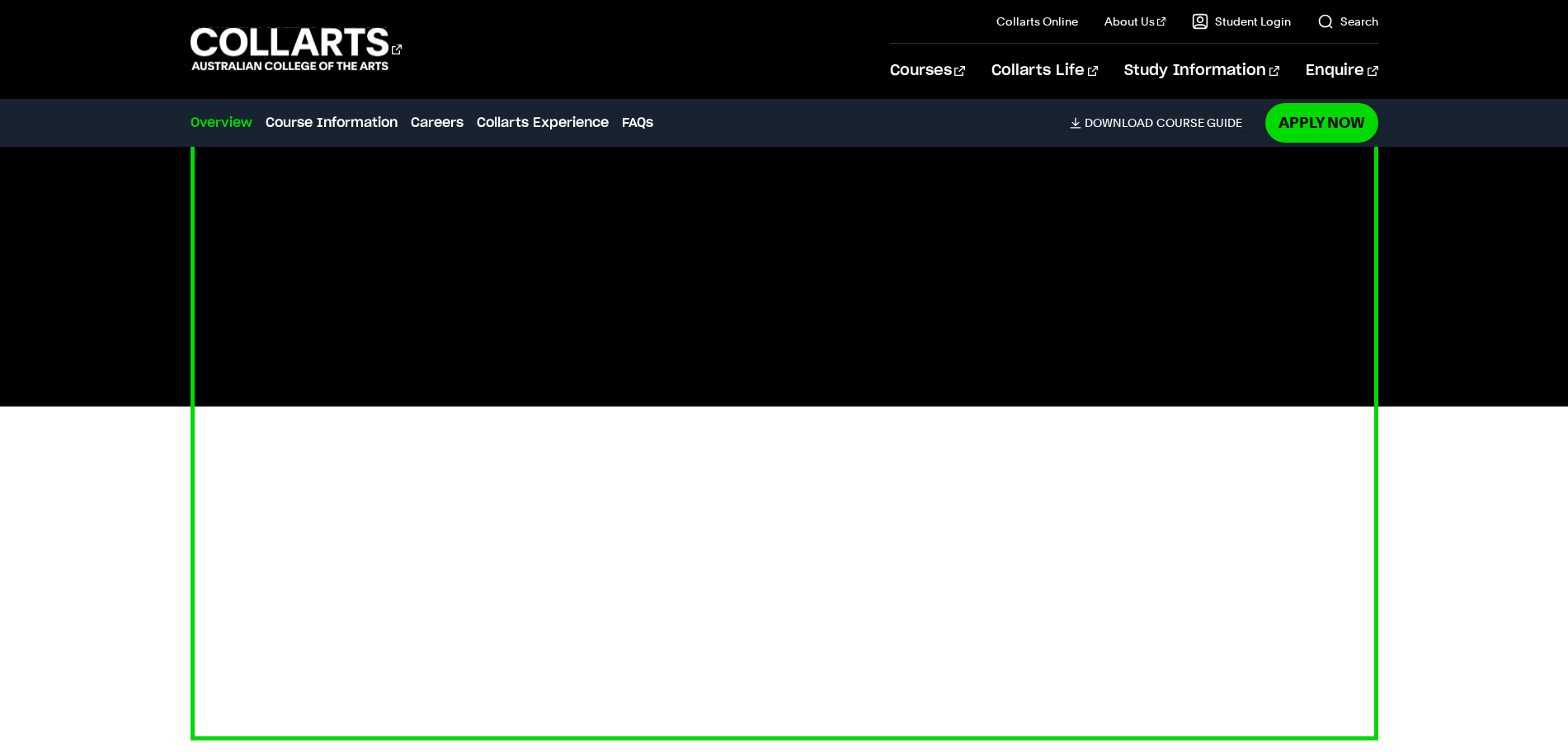
scroll to position [520, 0]
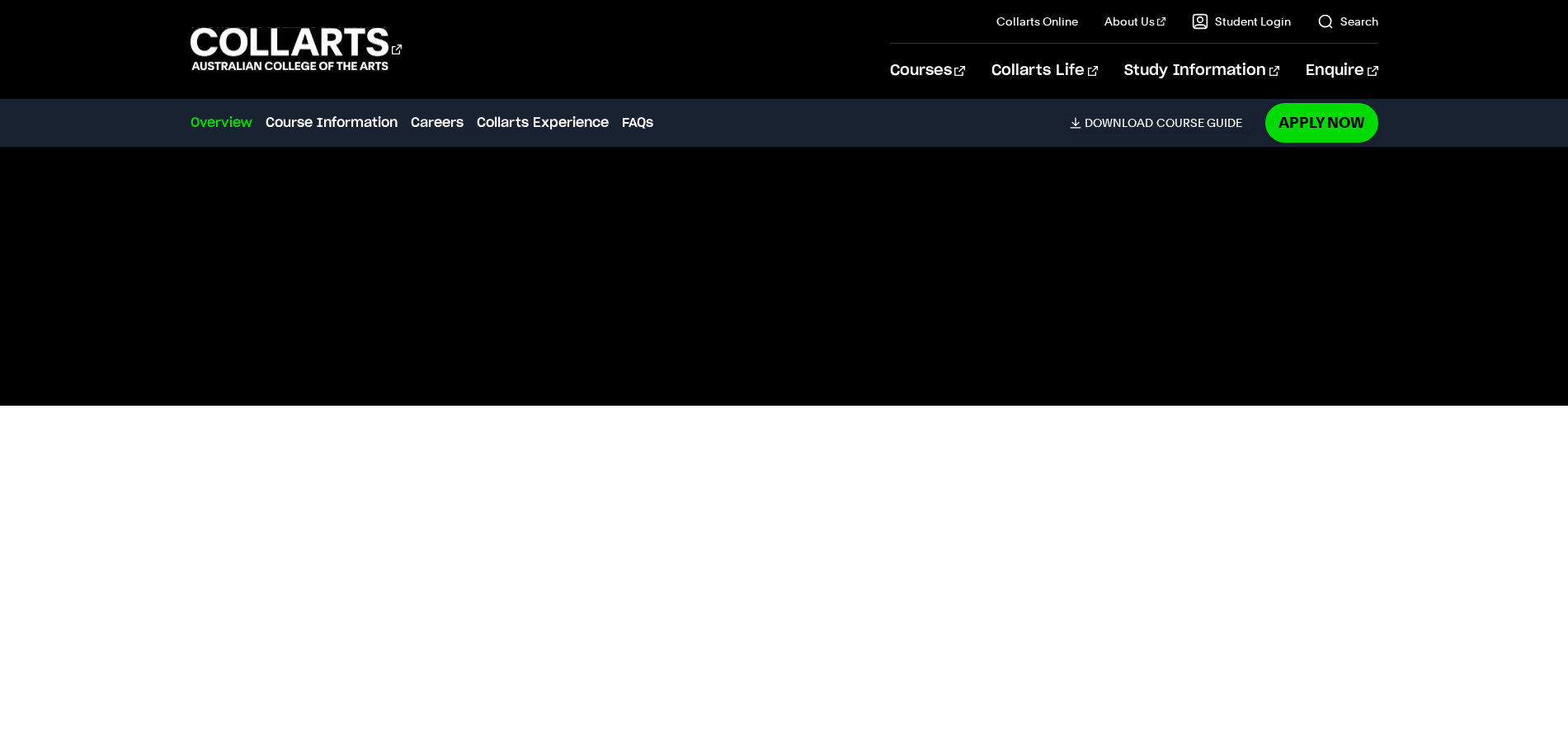
click at [13, 601] on div at bounding box center [784, 406] width 1568 height 668
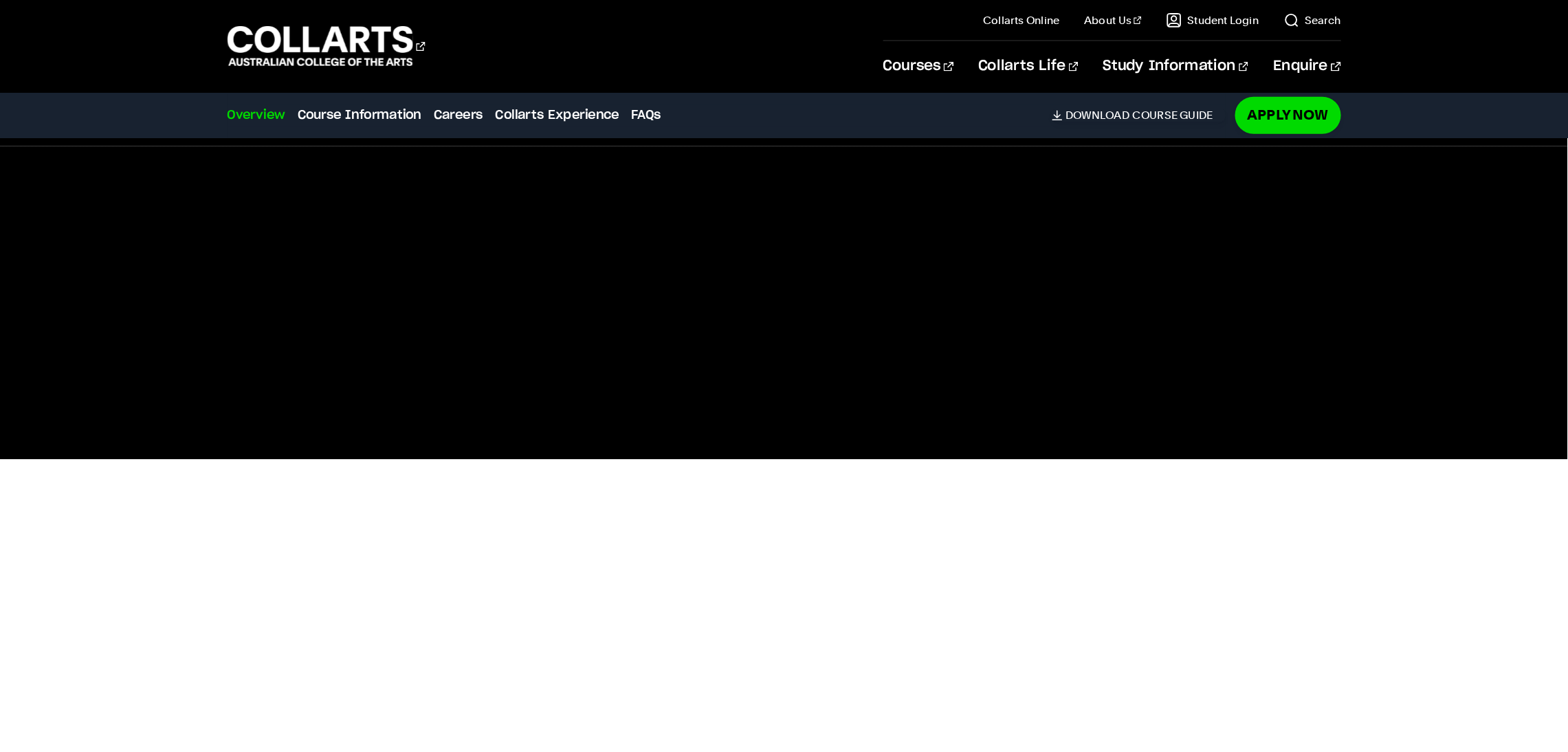
scroll to position [364, 0]
